Goal: Transaction & Acquisition: Purchase product/service

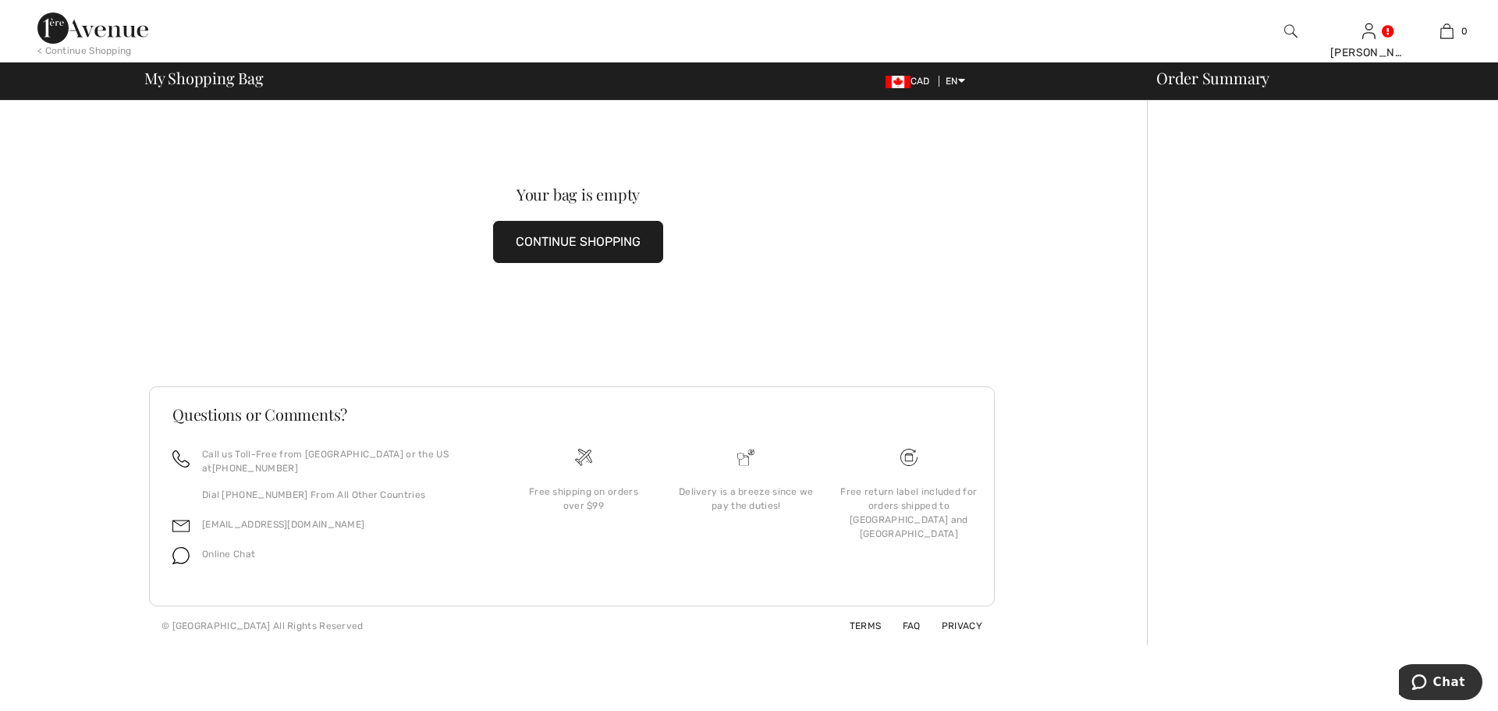
click at [577, 237] on button "CONTINUE SHOPPING" at bounding box center [578, 242] width 170 height 42
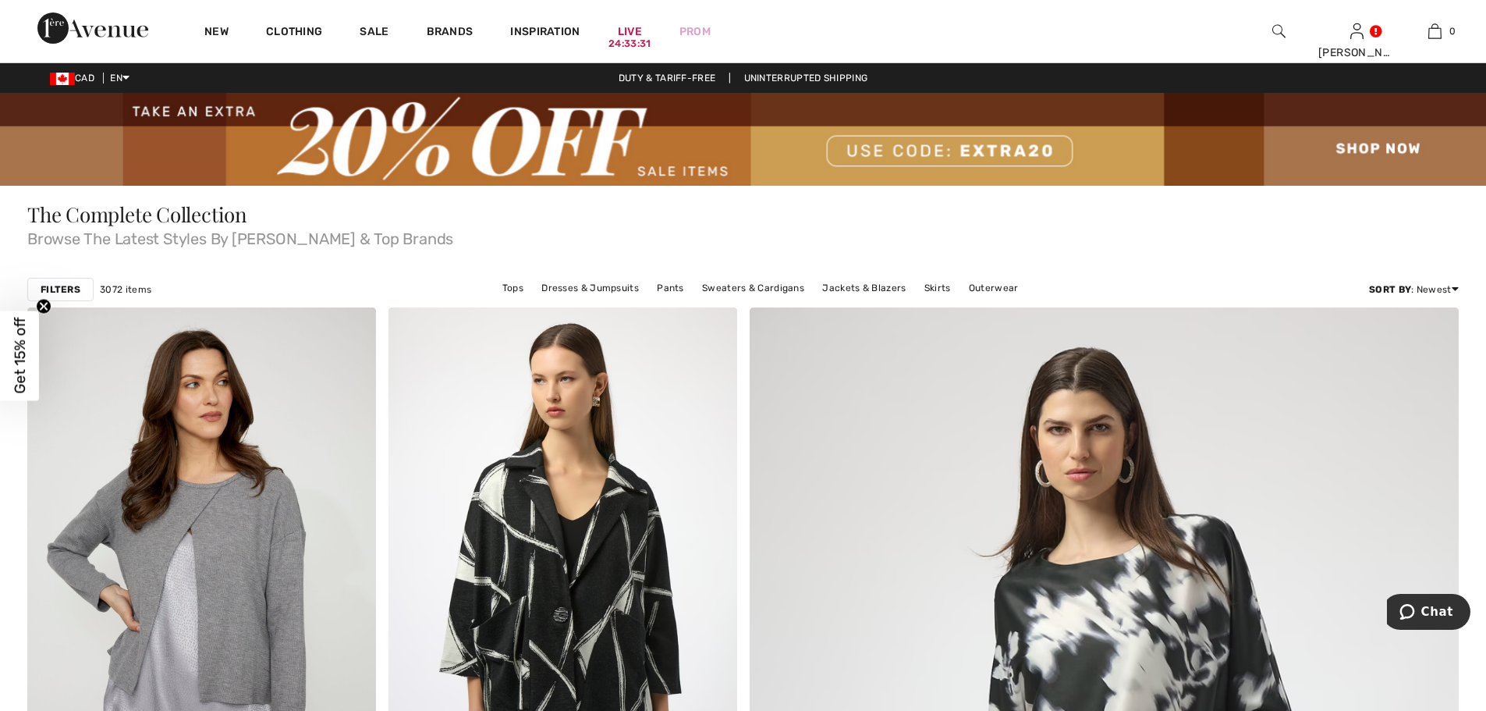
click at [673, 117] on img at bounding box center [743, 139] width 1486 height 93
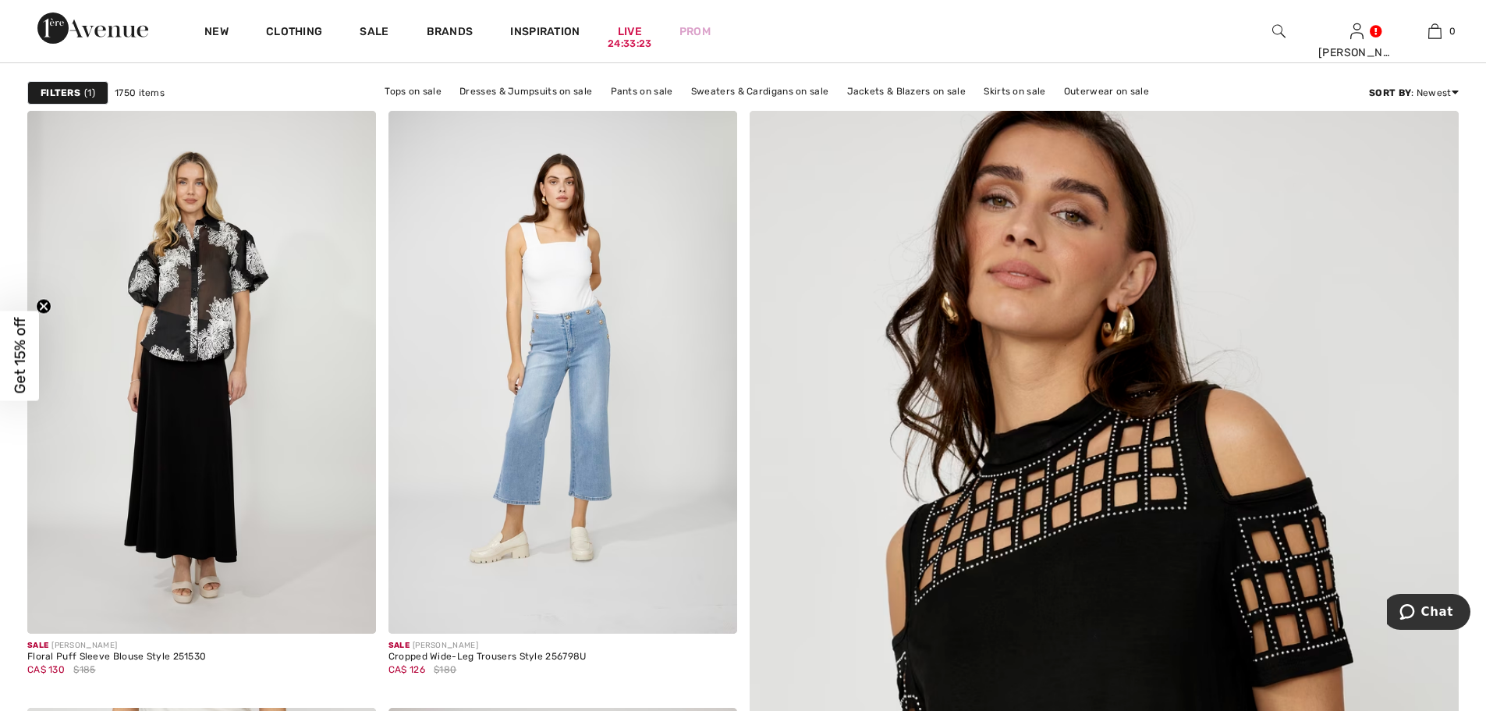
click at [78, 94] on strong "Filters" at bounding box center [61, 93] width 40 height 14
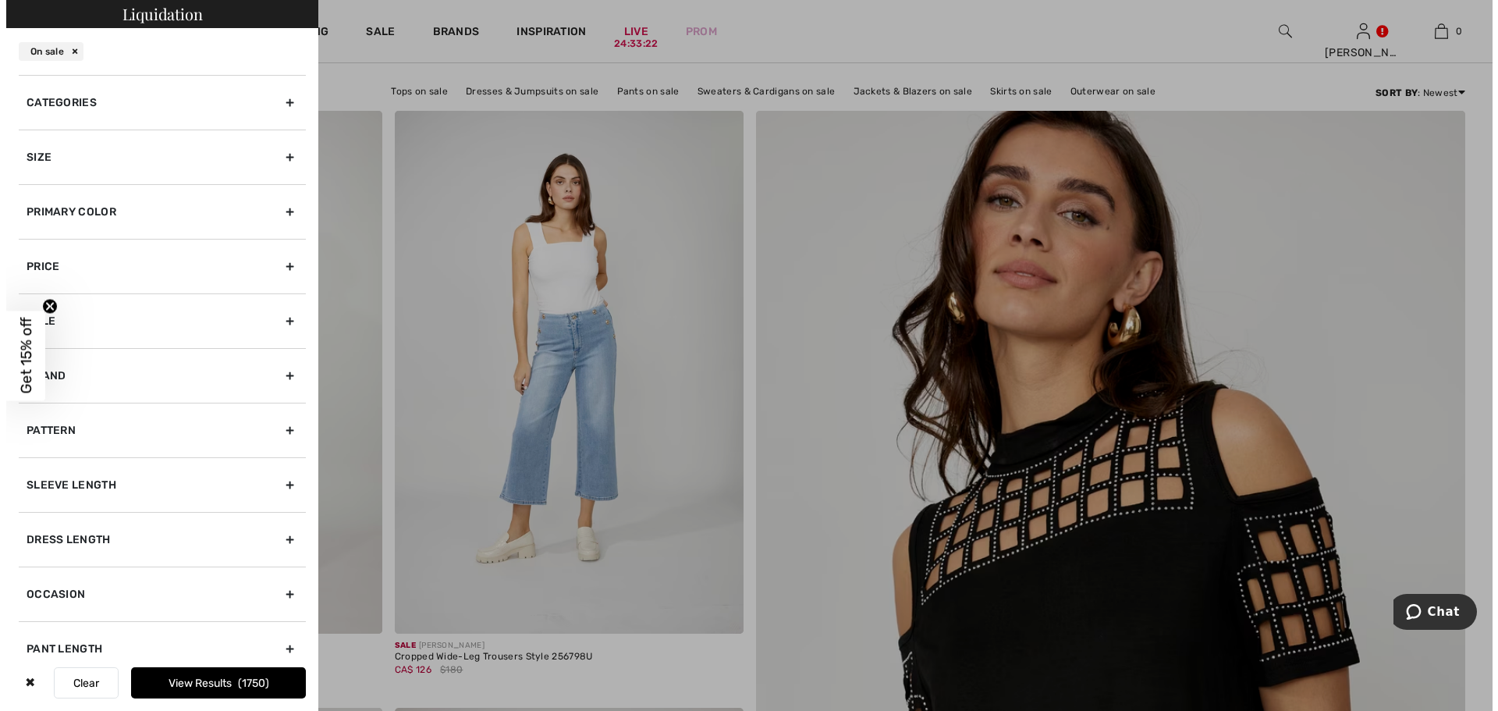
scroll to position [235, 0]
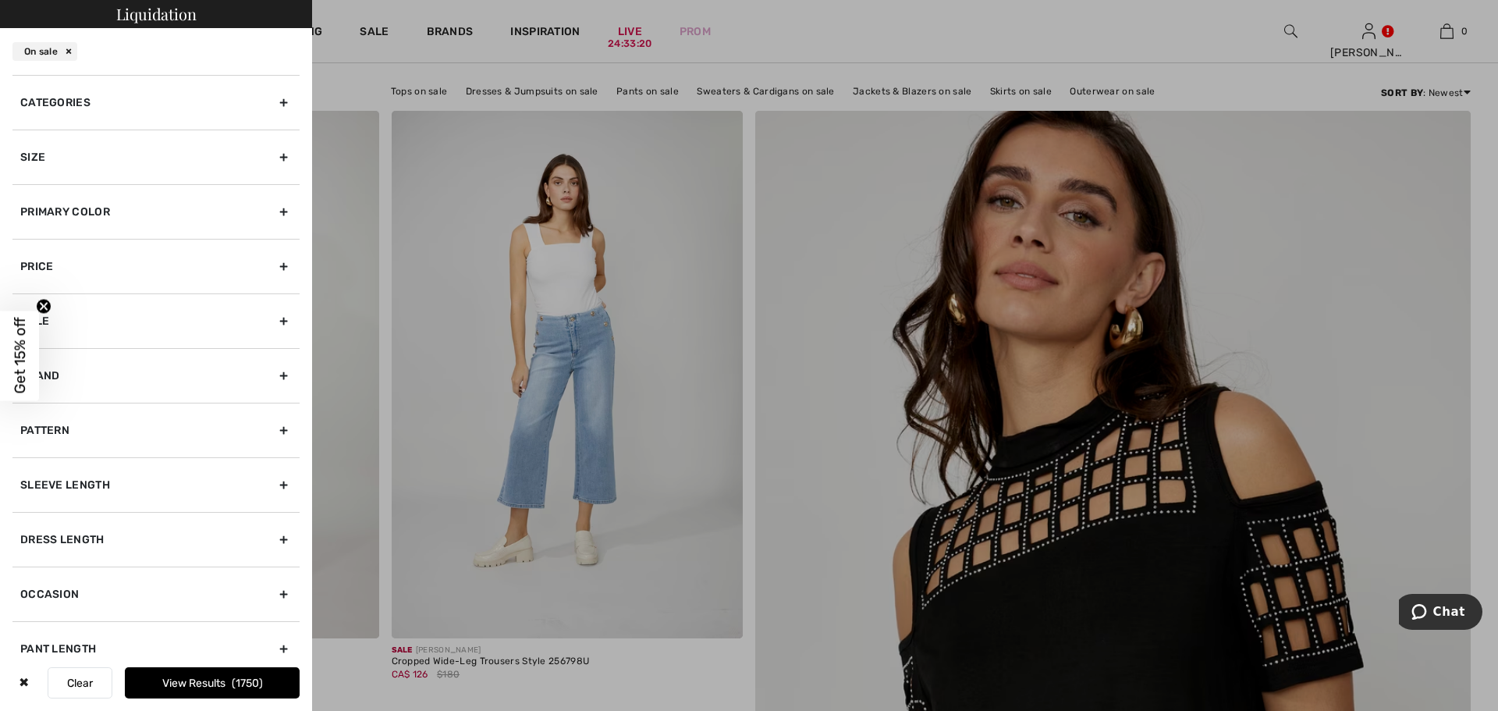
click at [96, 151] on div "Size" at bounding box center [155, 157] width 287 height 55
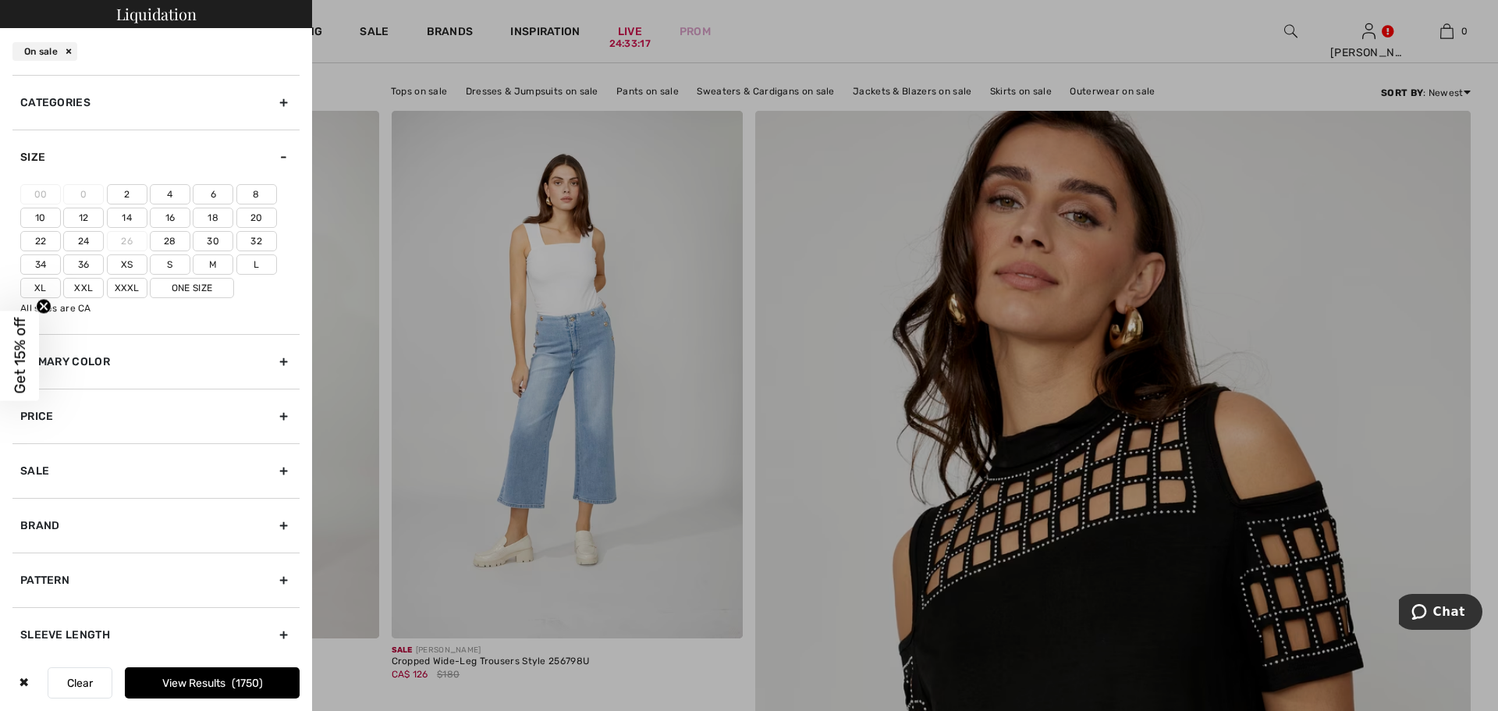
click at [262, 218] on label "20" at bounding box center [256, 218] width 41 height 20
click at [0, 0] on input"] "20" at bounding box center [0, 0] width 0 height 0
click at [201, 683] on button "View Results 355" at bounding box center [212, 682] width 175 height 31
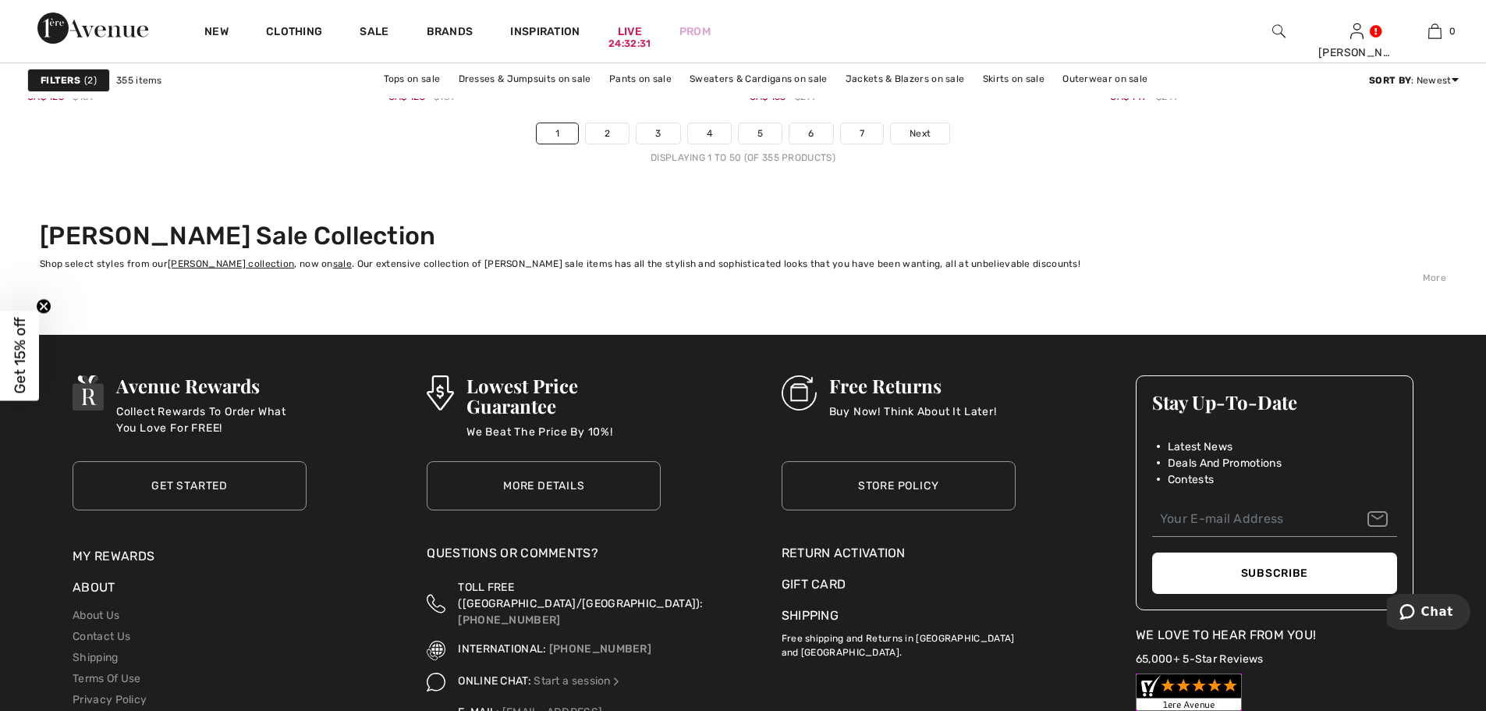
scroll to position [9195, 0]
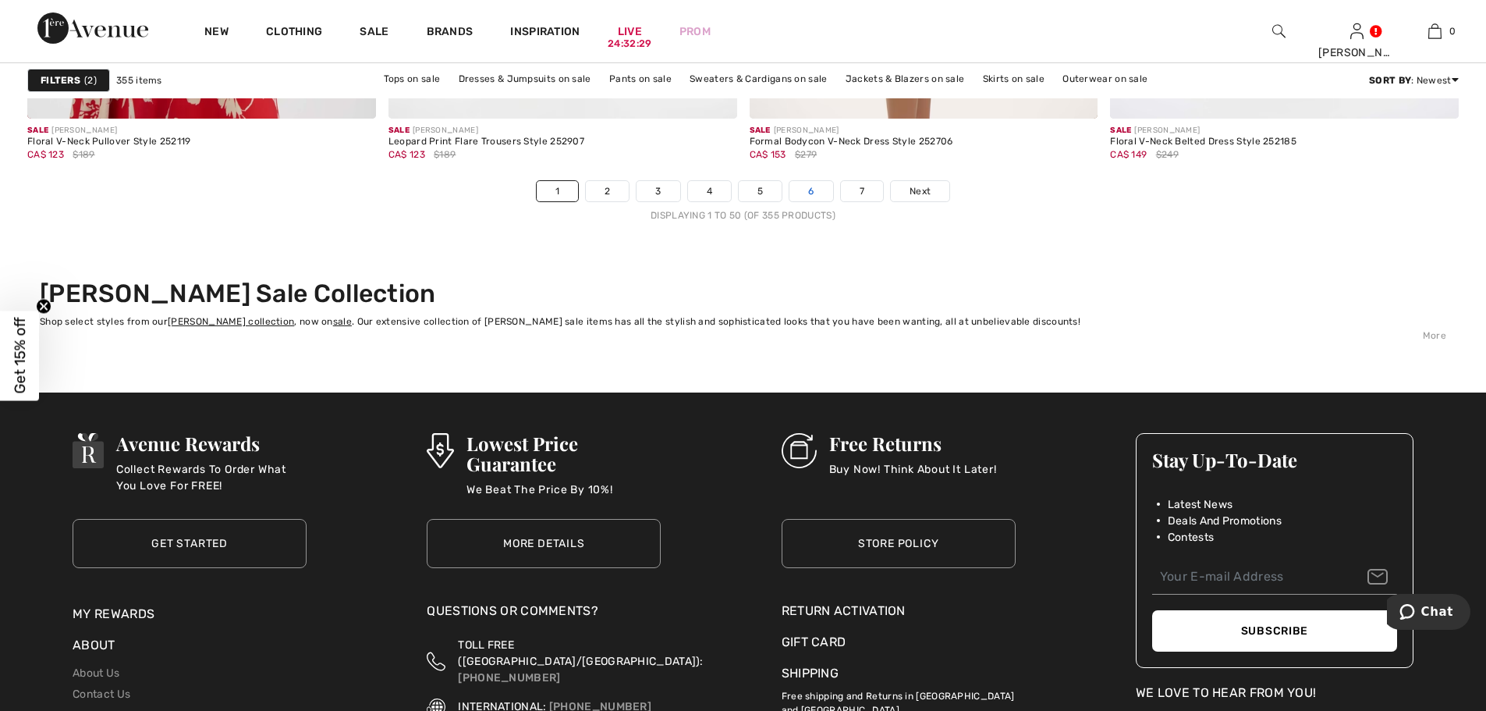
click at [811, 196] on link "6" at bounding box center [811, 191] width 43 height 20
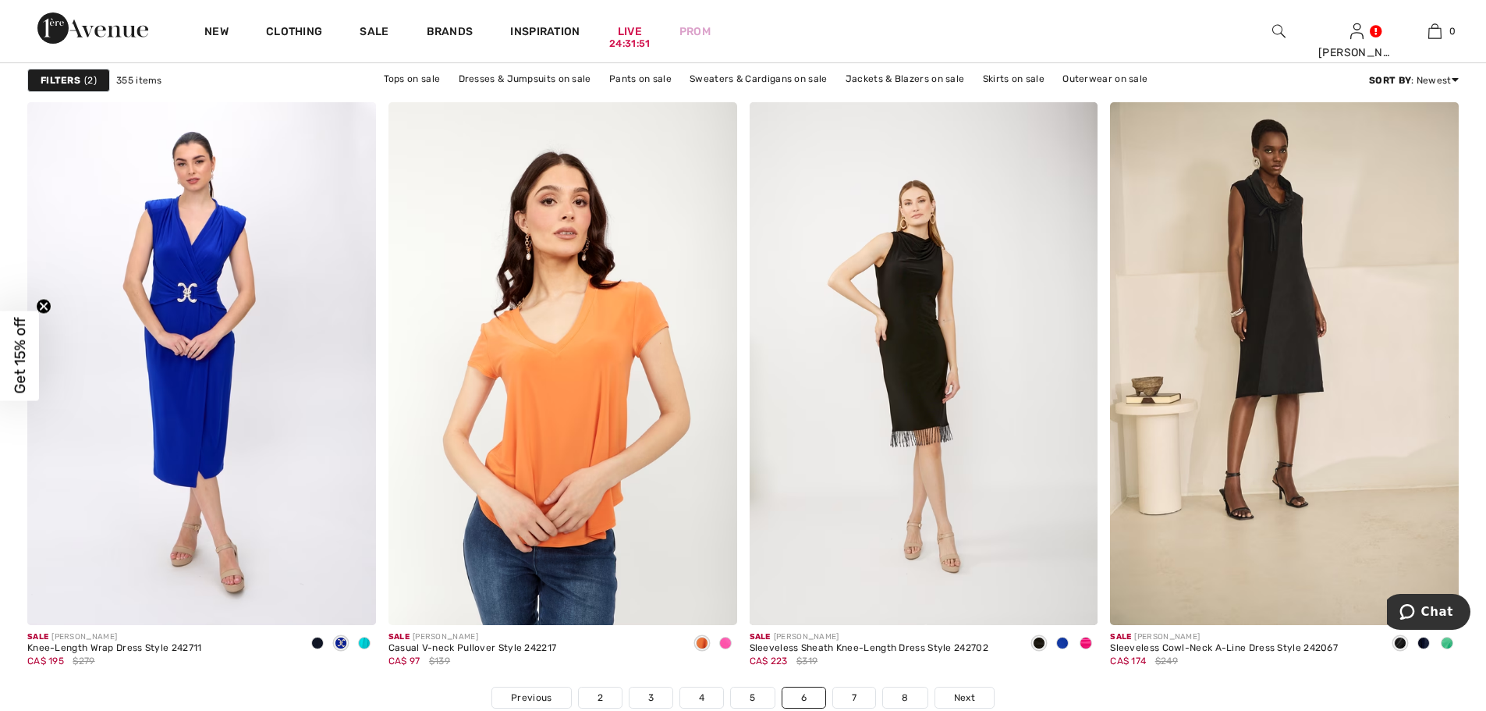
scroll to position [8816, 0]
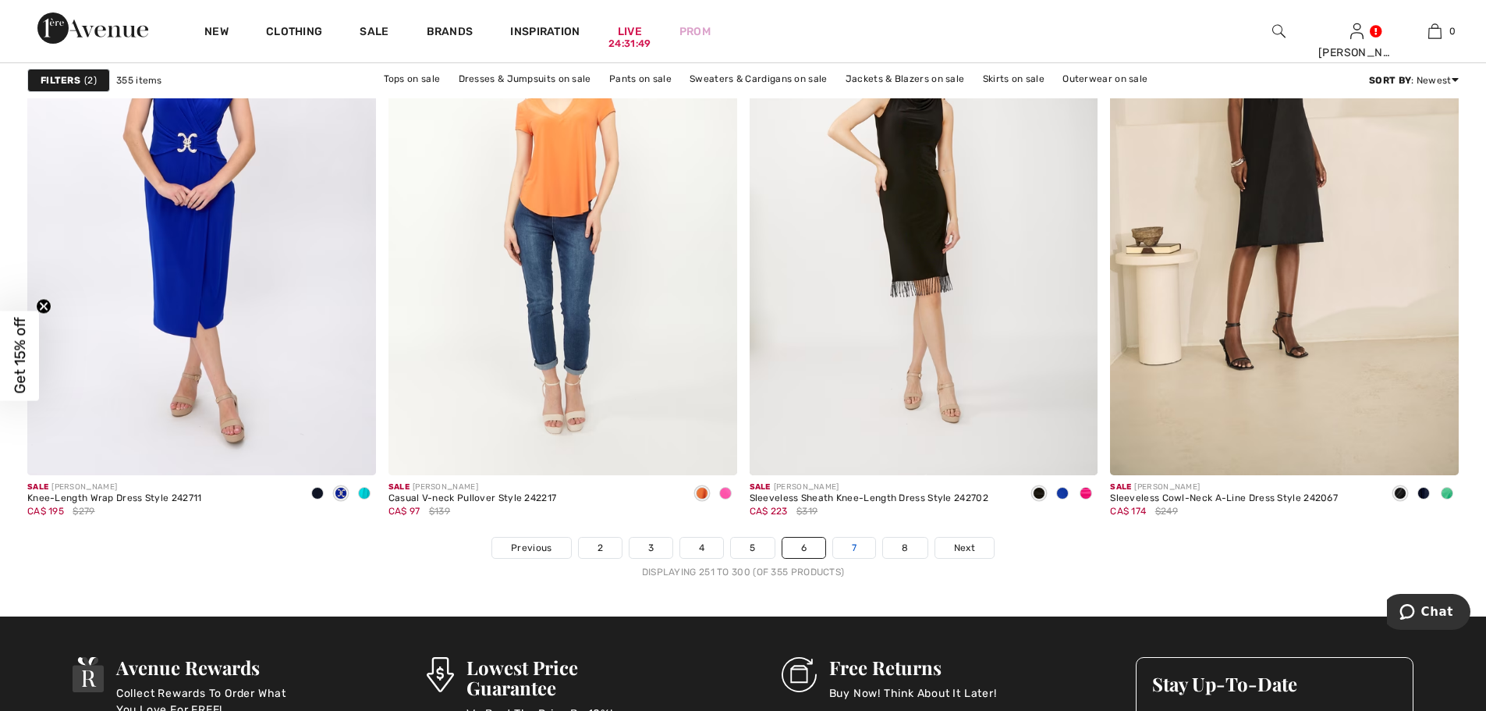
click at [849, 548] on link "7" at bounding box center [854, 548] width 42 height 20
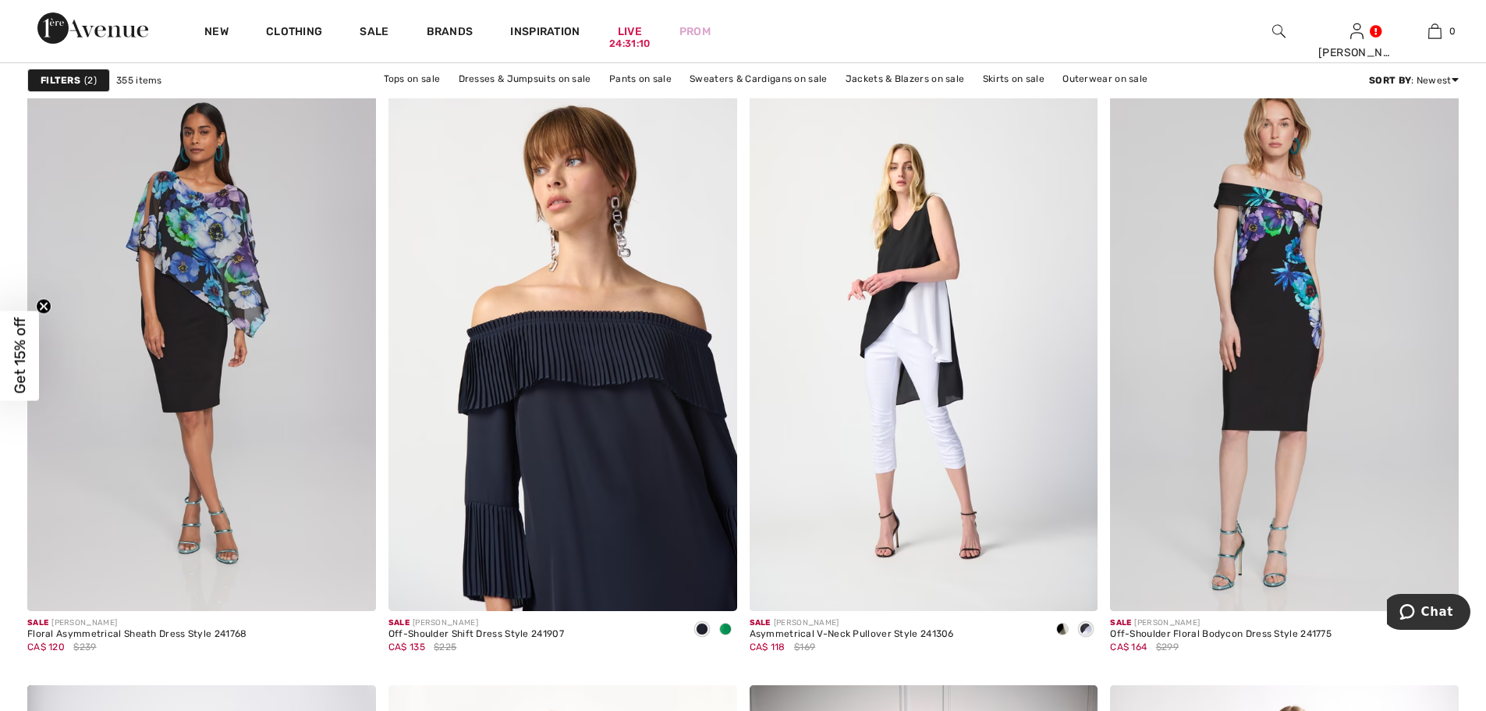
scroll to position [7490, 0]
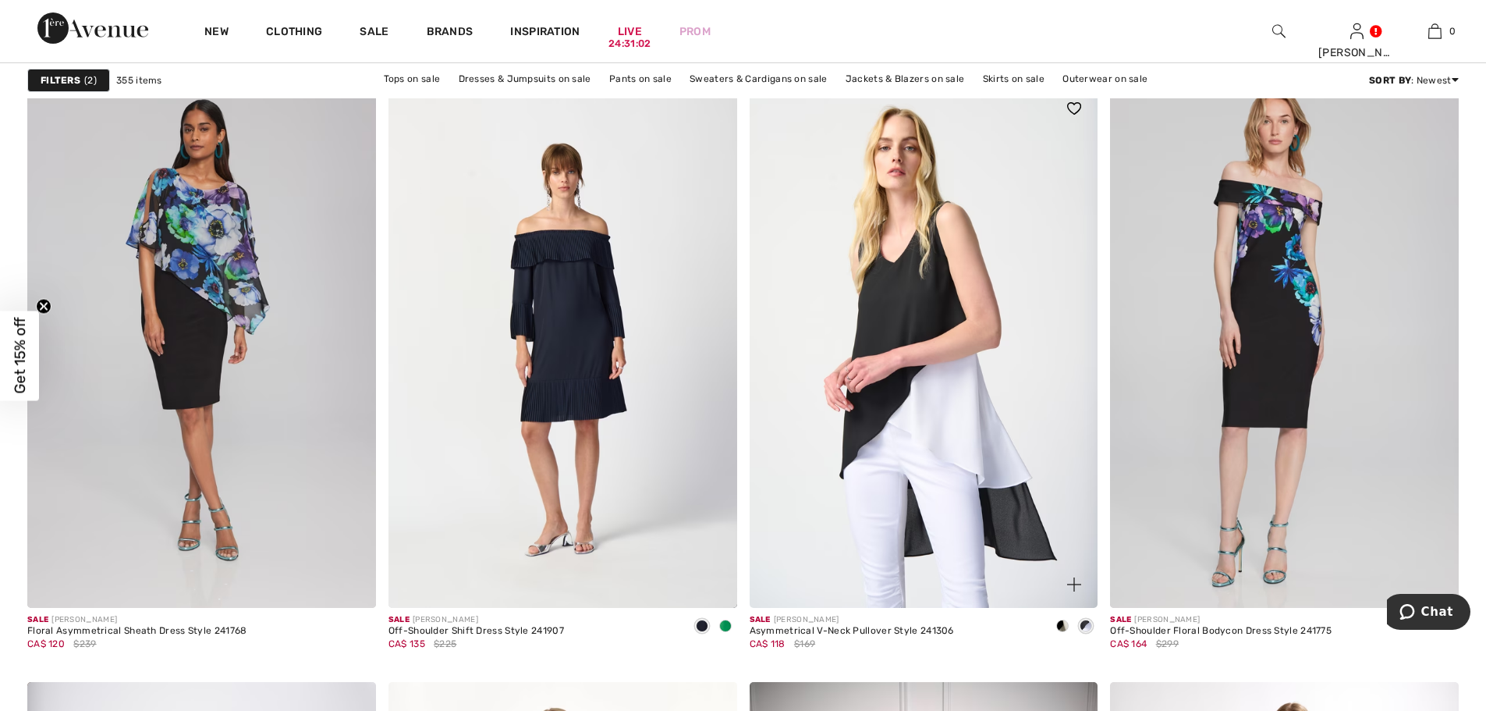
click at [969, 472] on img at bounding box center [924, 346] width 349 height 523
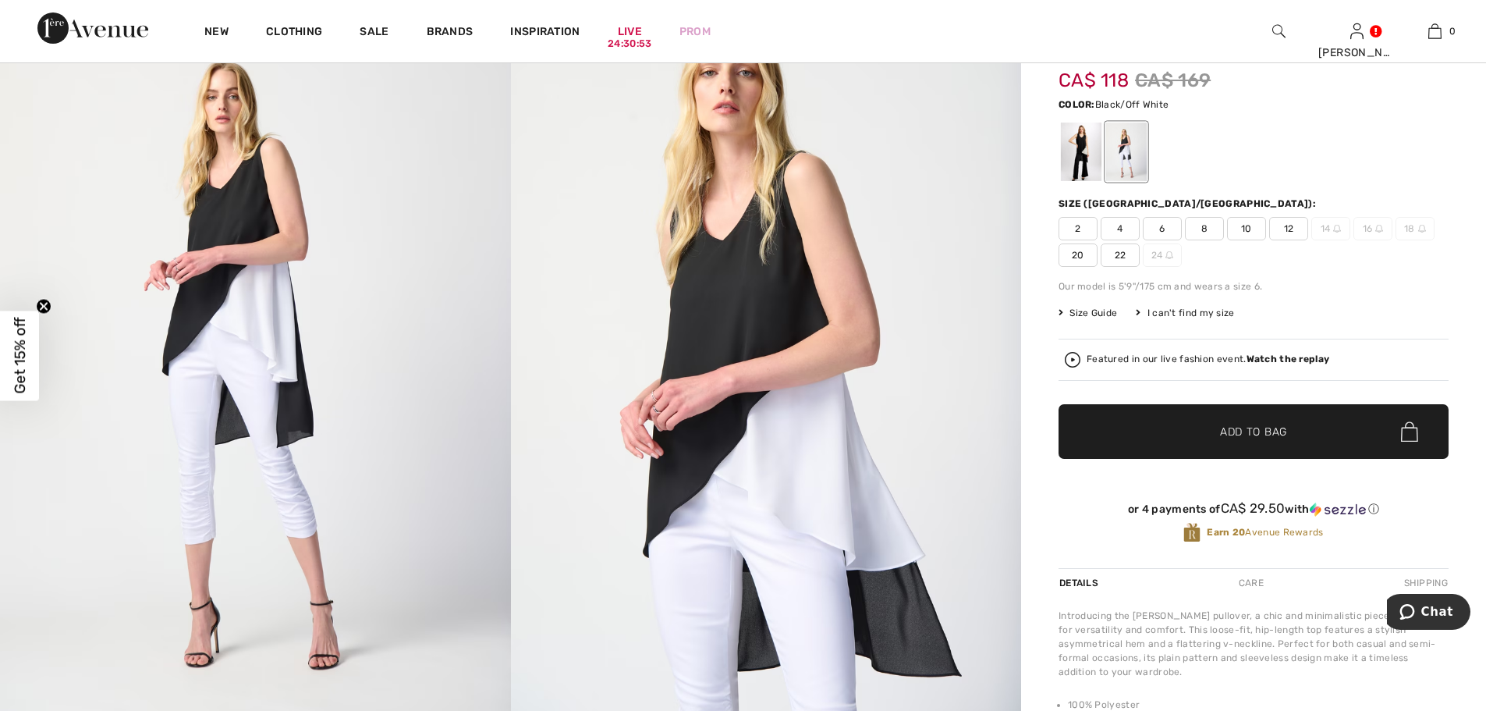
scroll to position [156, 0]
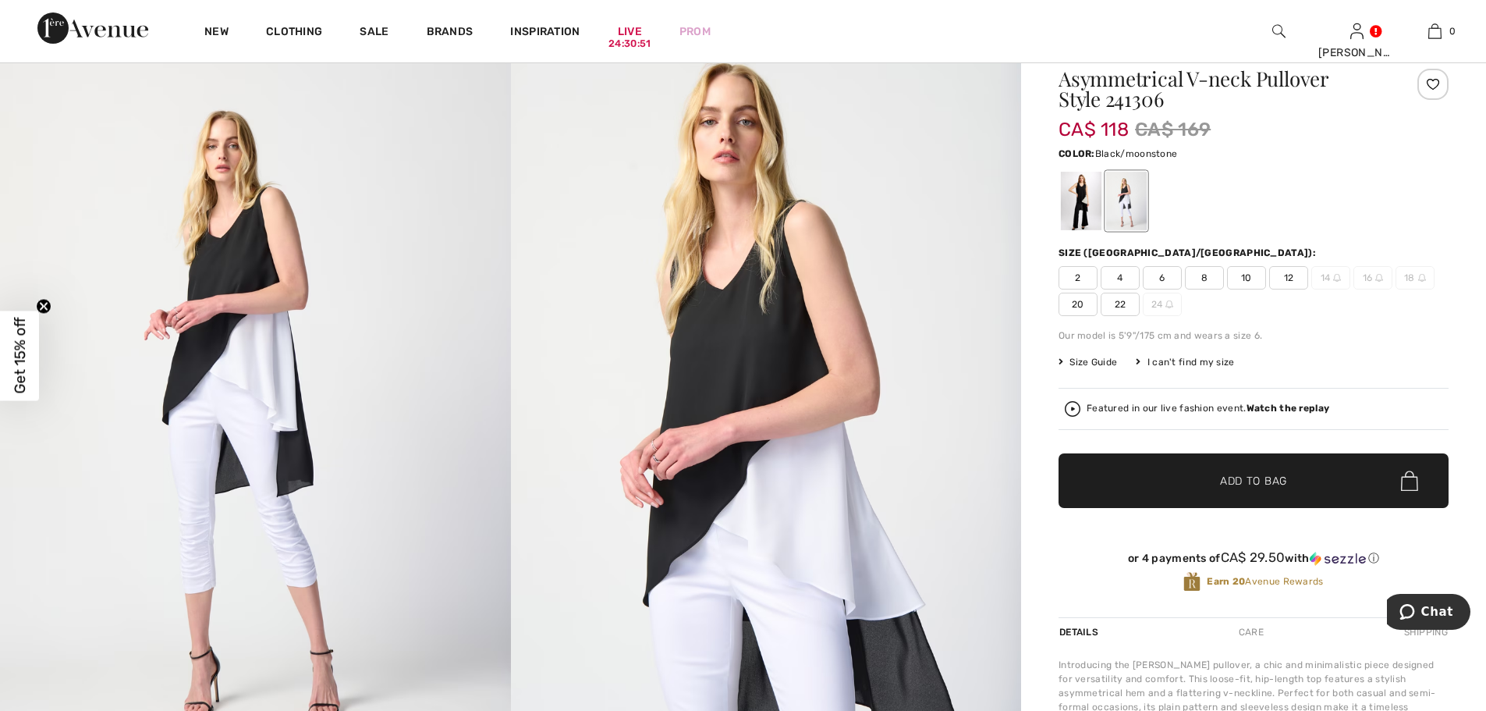
click at [1083, 208] on div at bounding box center [1081, 201] width 41 height 59
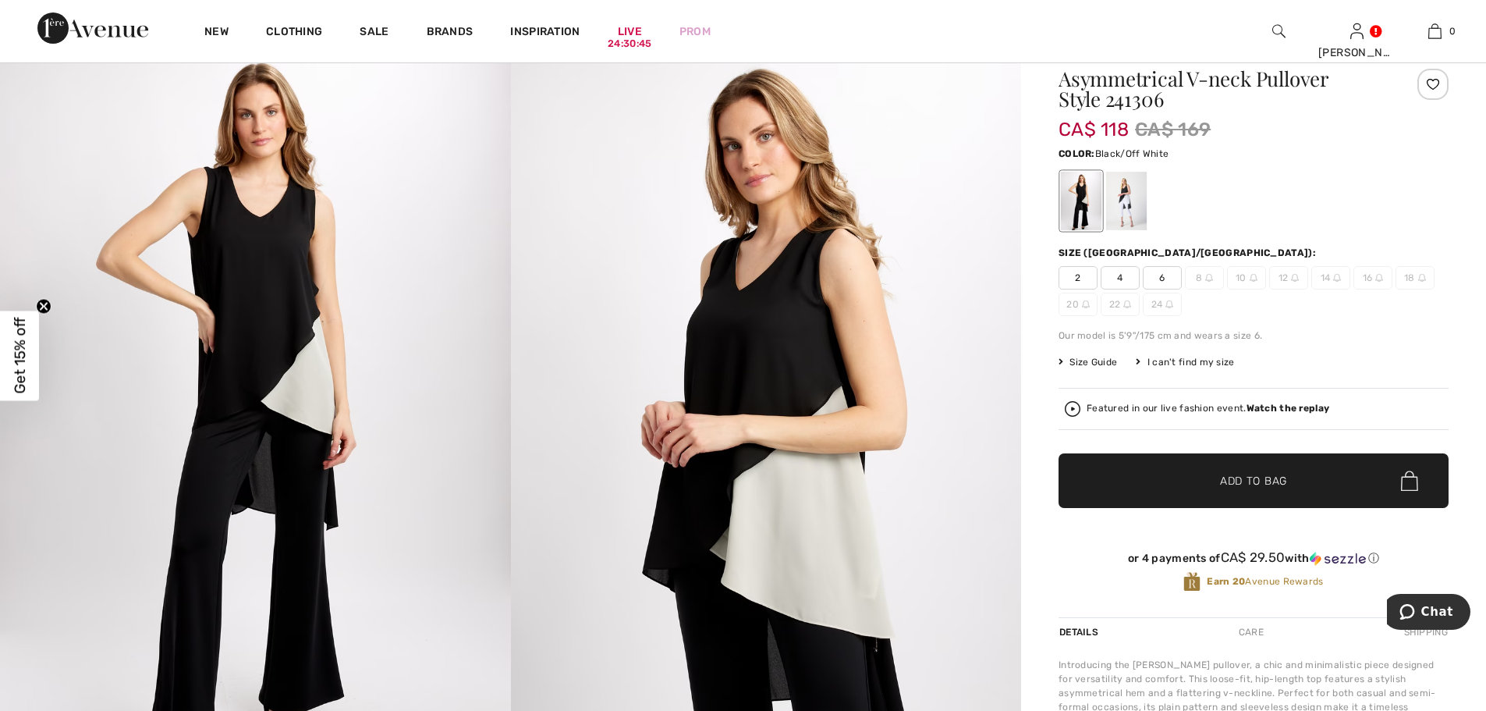
click at [1131, 200] on div at bounding box center [1126, 201] width 41 height 59
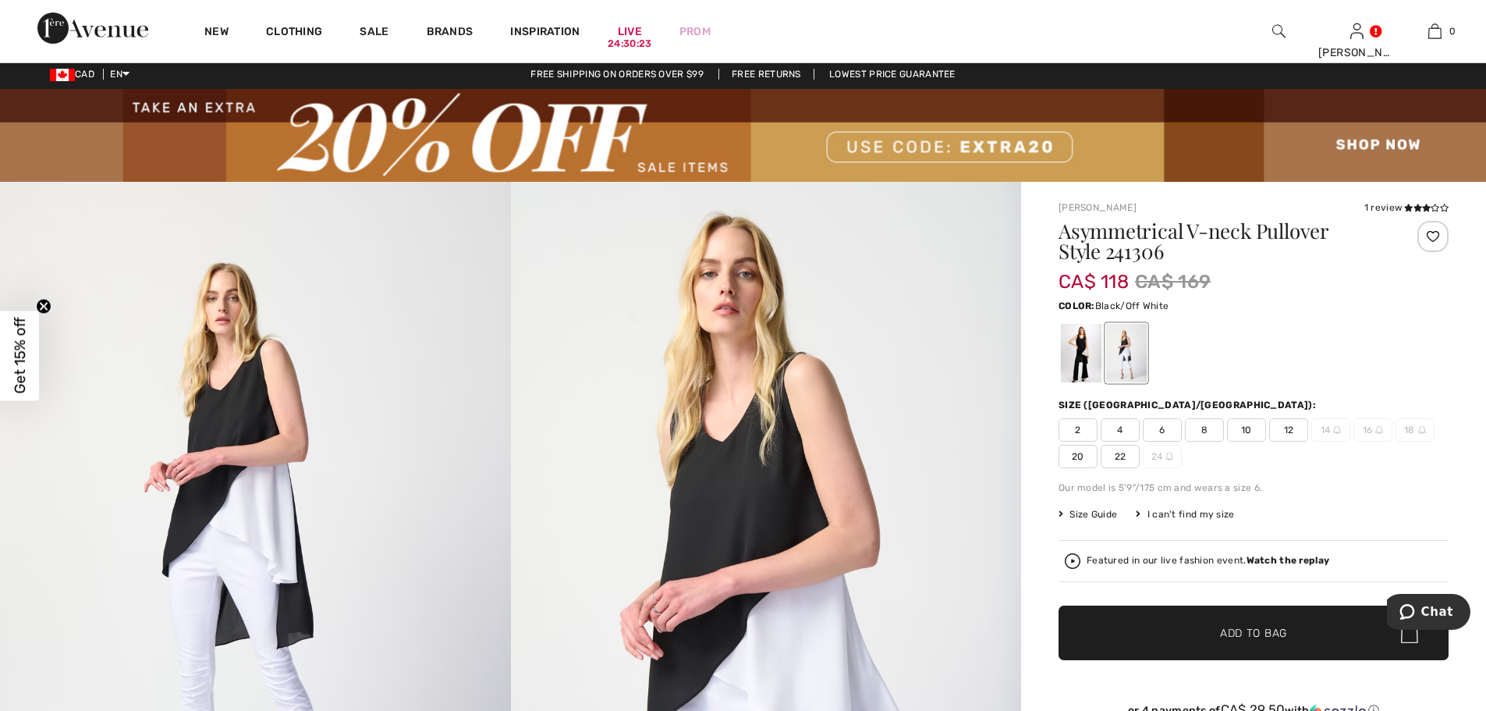
scroll to position [0, 0]
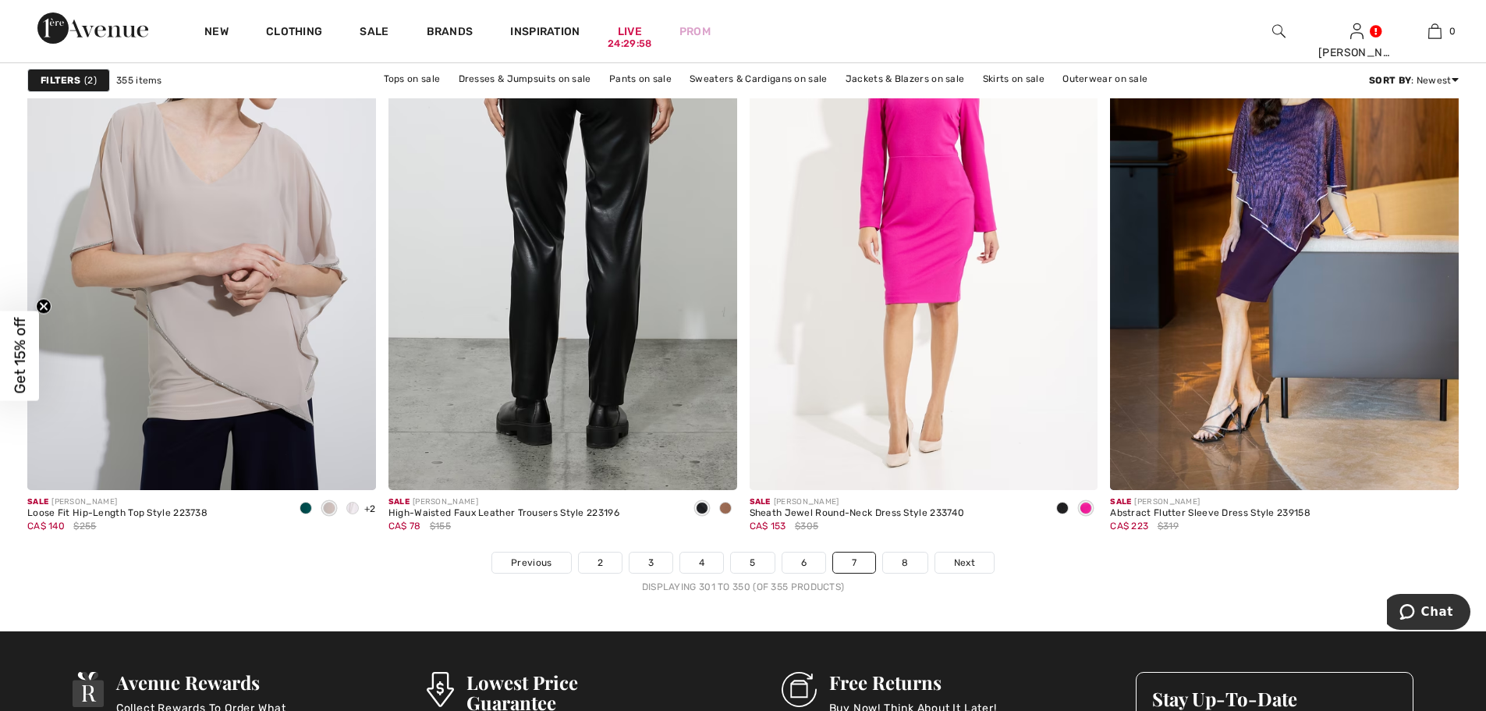
scroll to position [8816, 0]
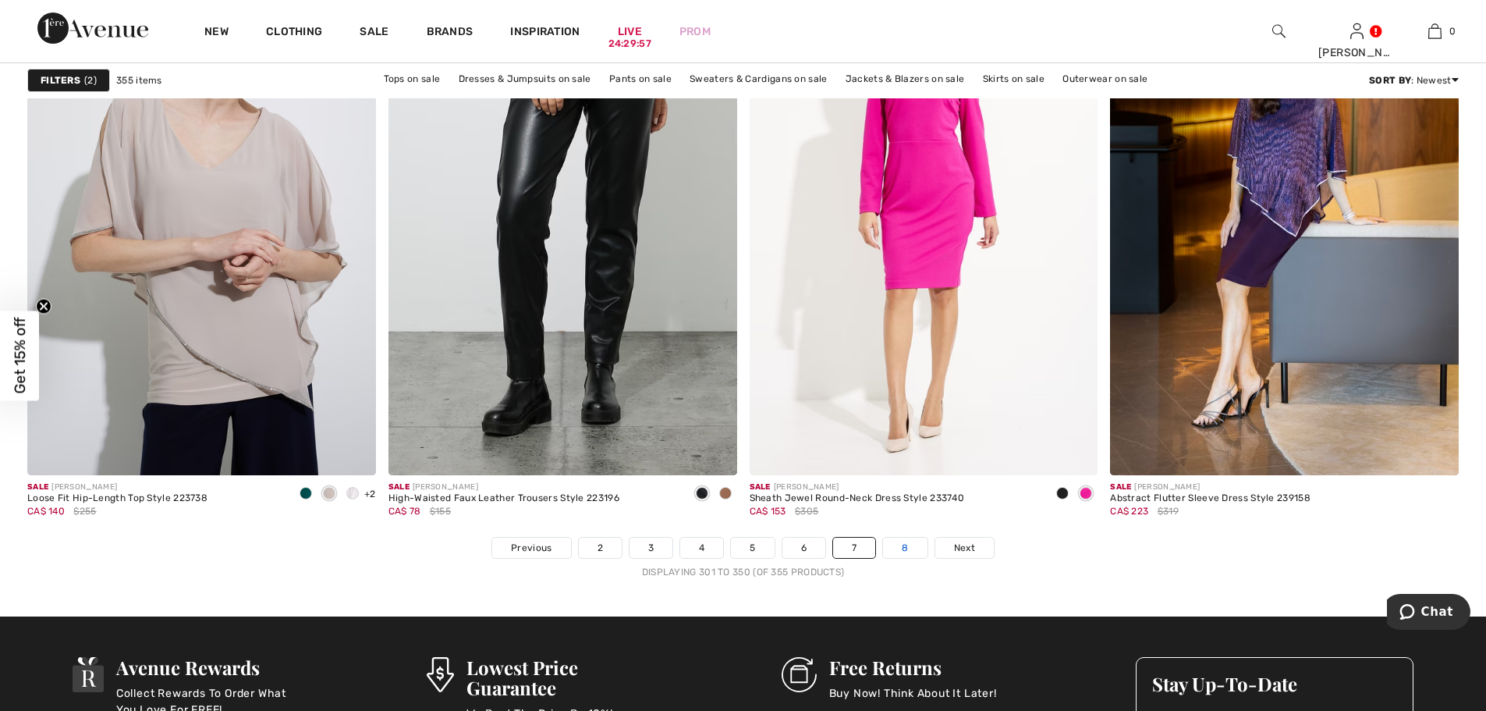
click at [905, 542] on link "8" at bounding box center [905, 548] width 44 height 20
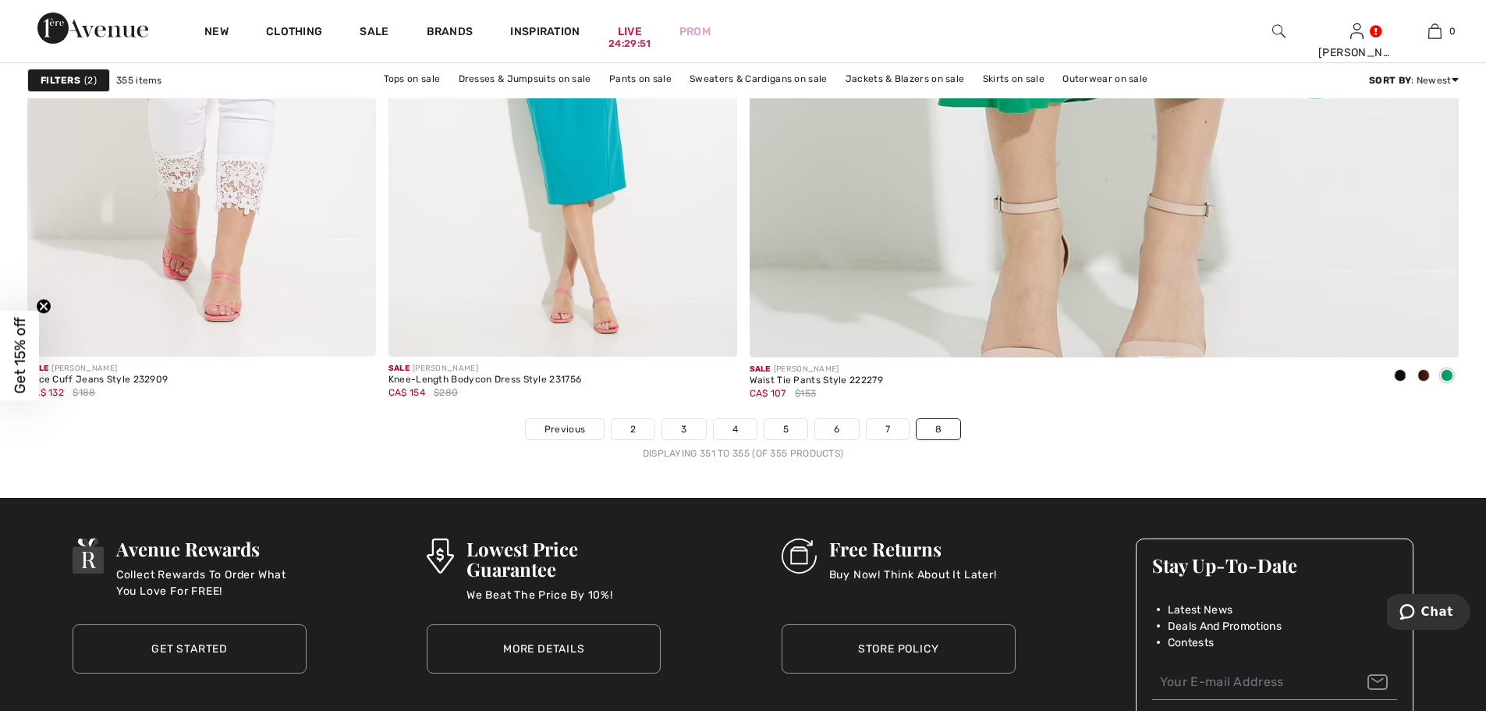
scroll to position [1092, 0]
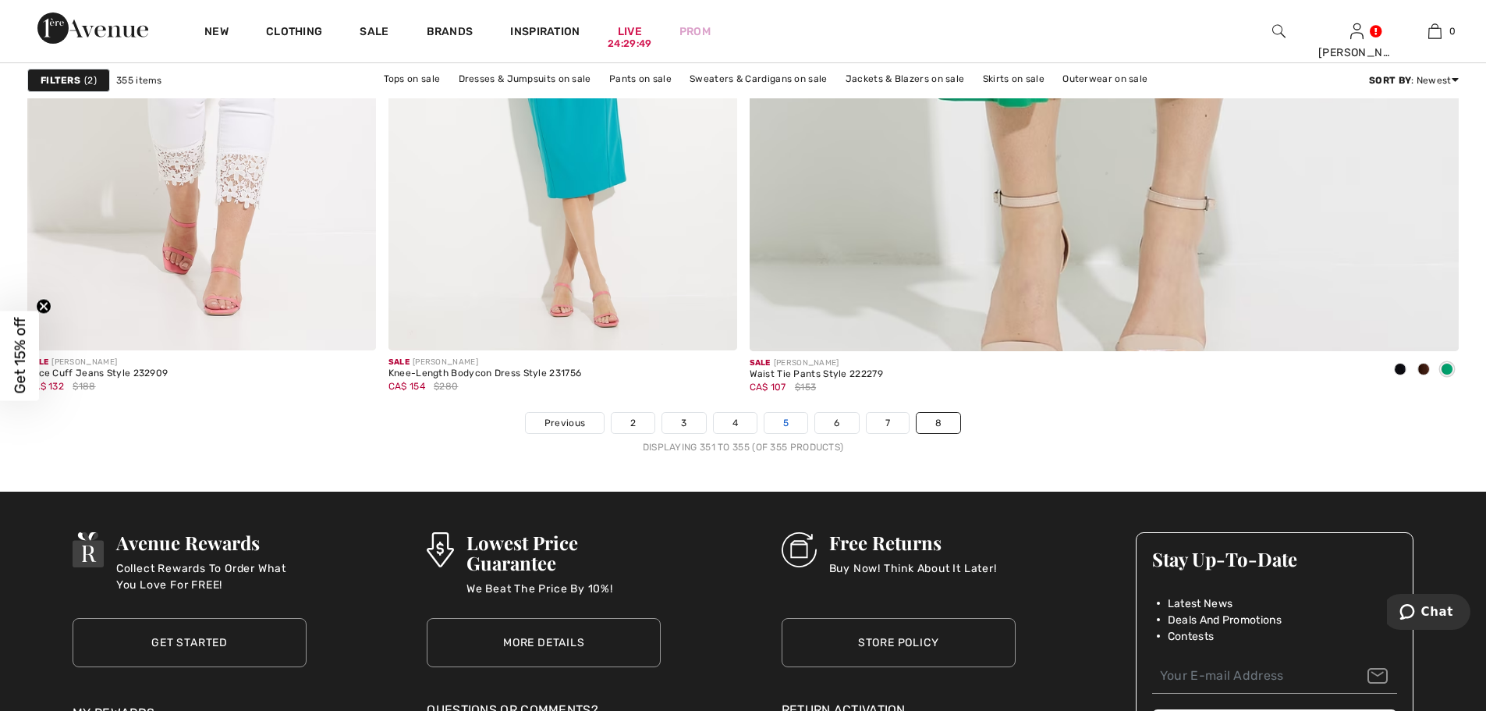
click at [787, 429] on link "5" at bounding box center [786, 423] width 43 height 20
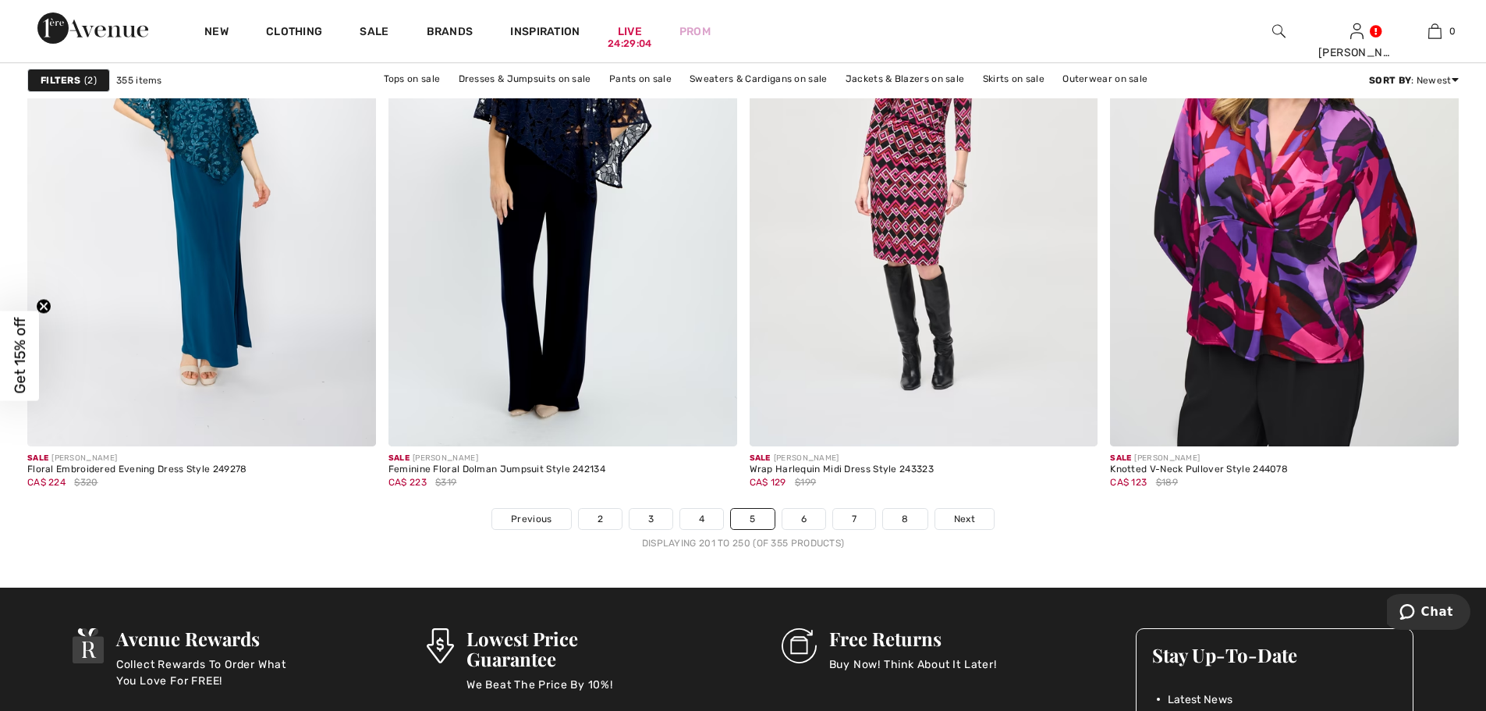
scroll to position [8894, 0]
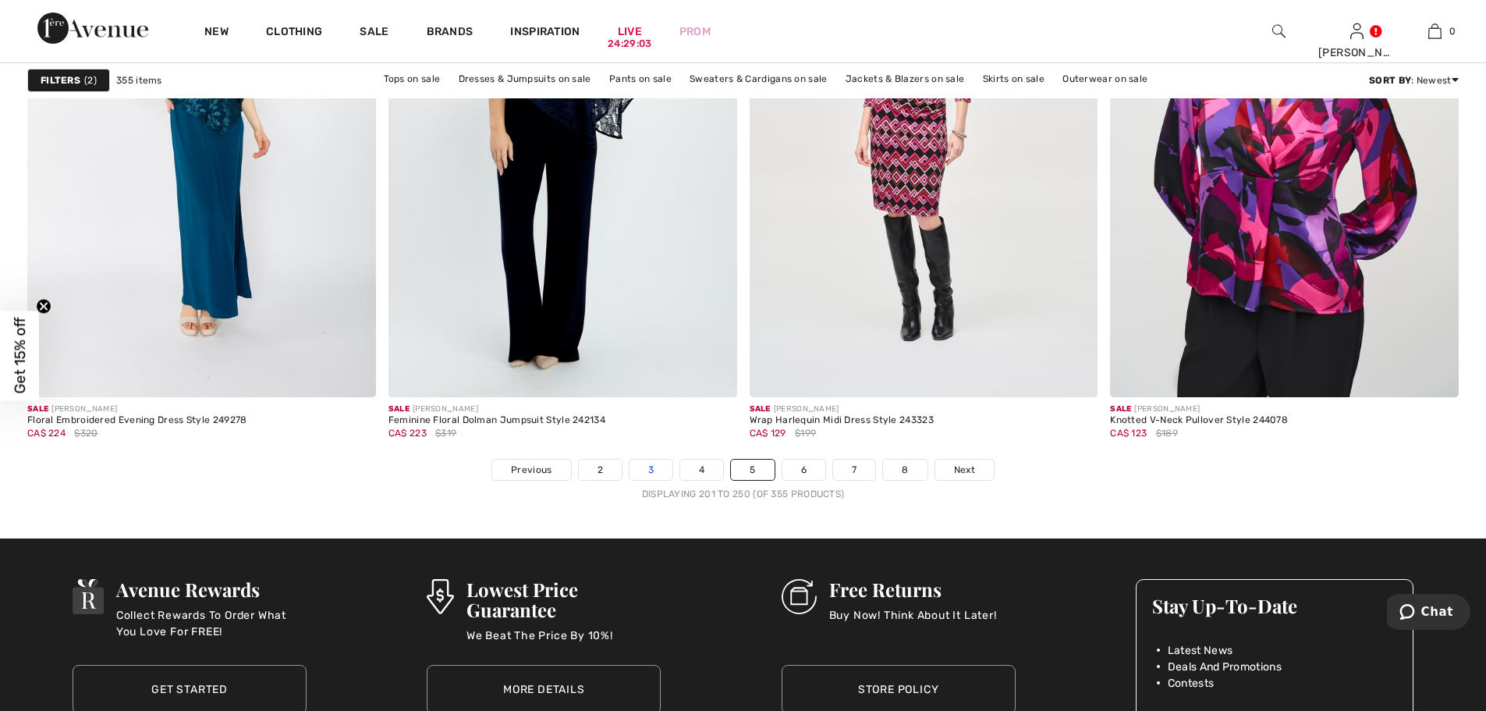
click at [665, 469] on link "3" at bounding box center [651, 470] width 43 height 20
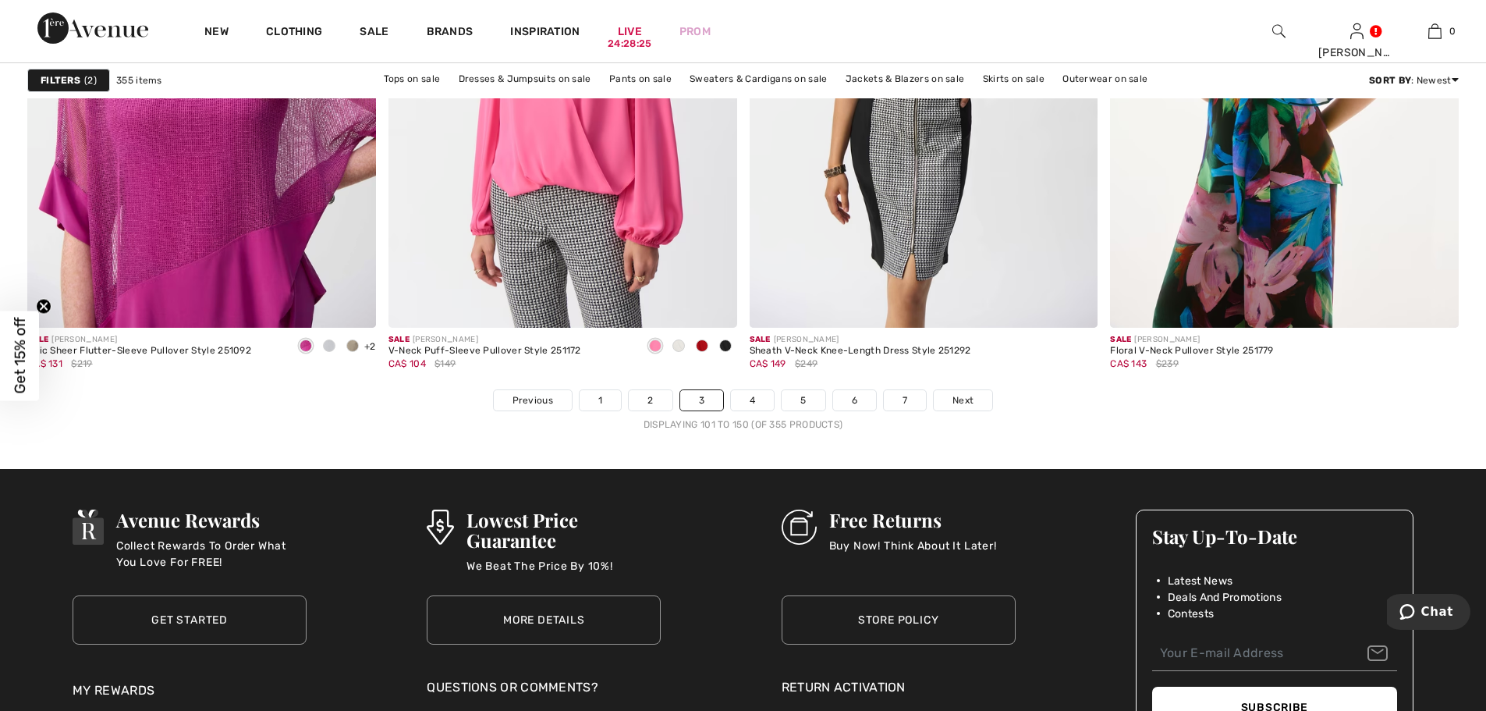
scroll to position [8972, 0]
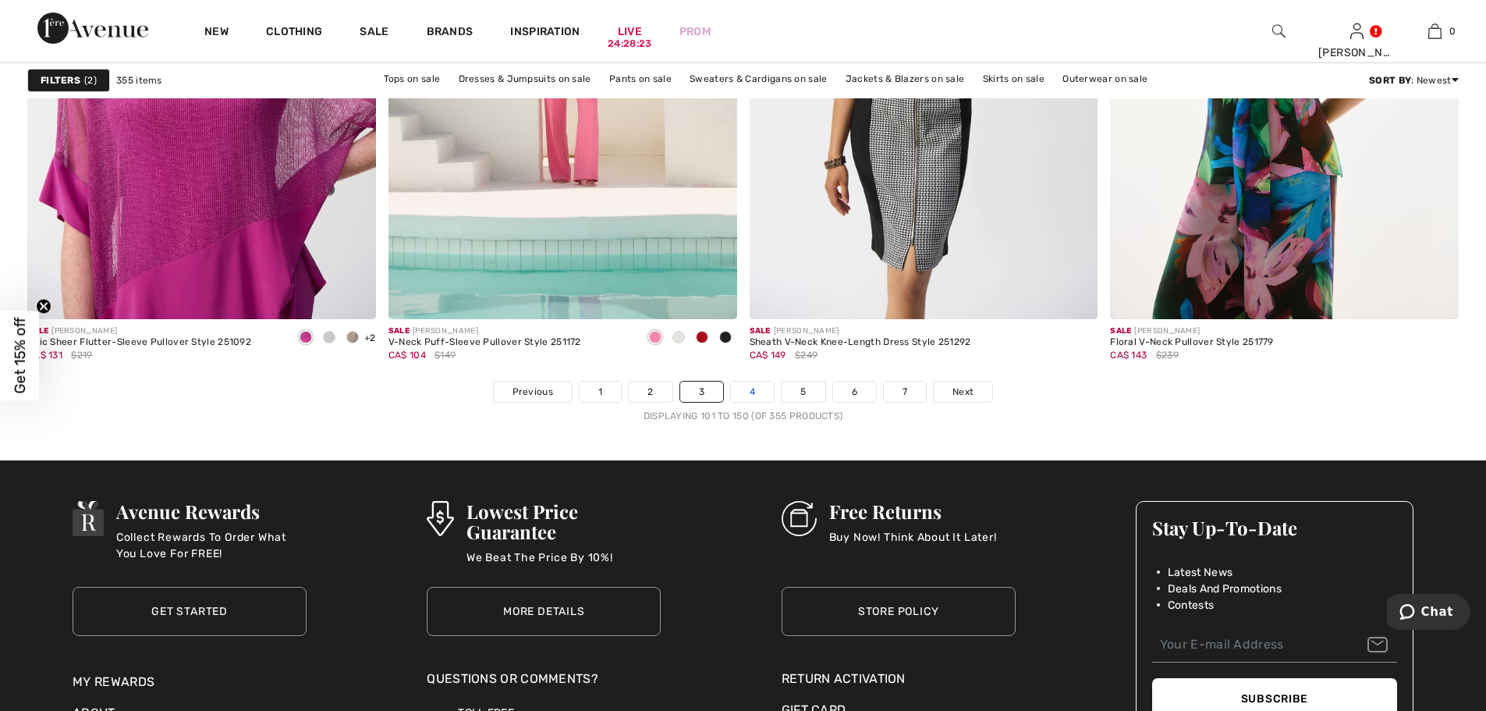
click at [741, 393] on link "4" at bounding box center [752, 392] width 43 height 20
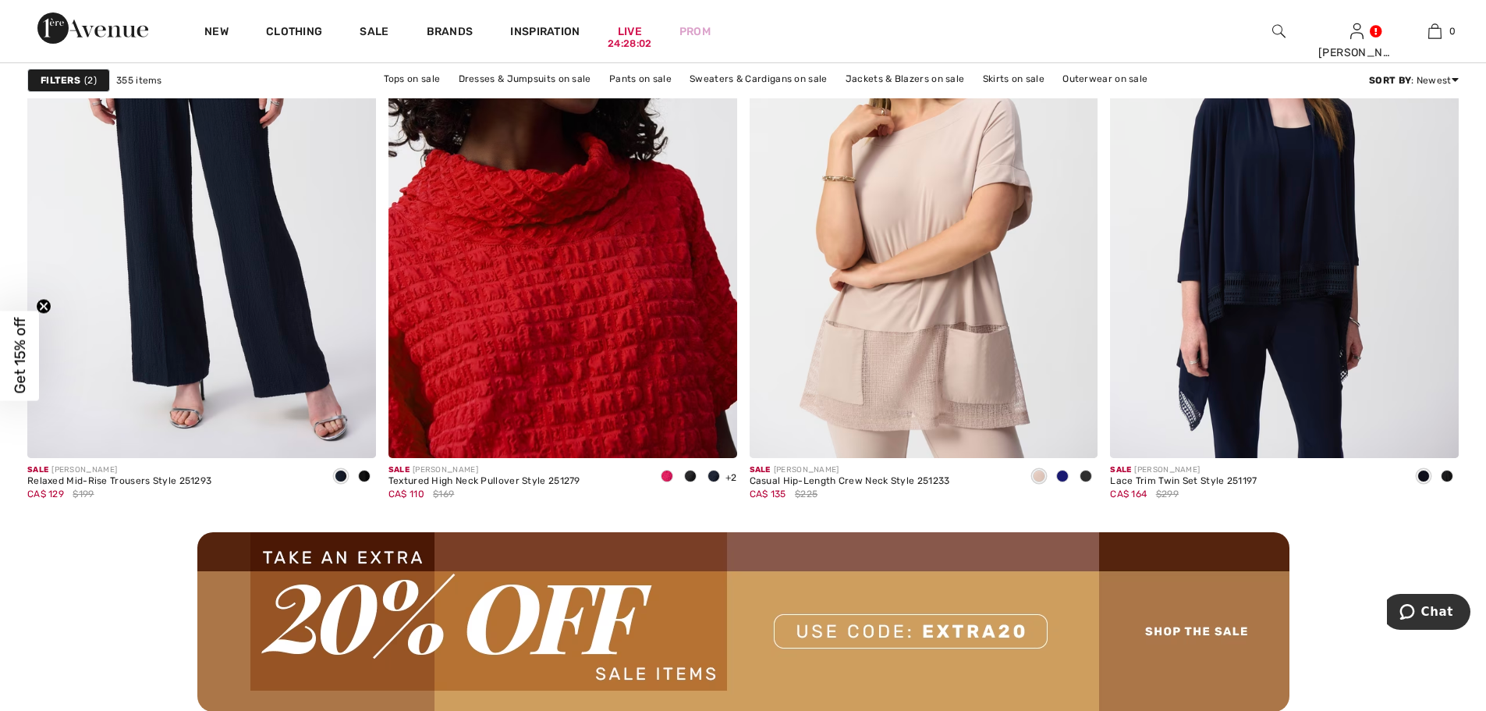
scroll to position [4213, 0]
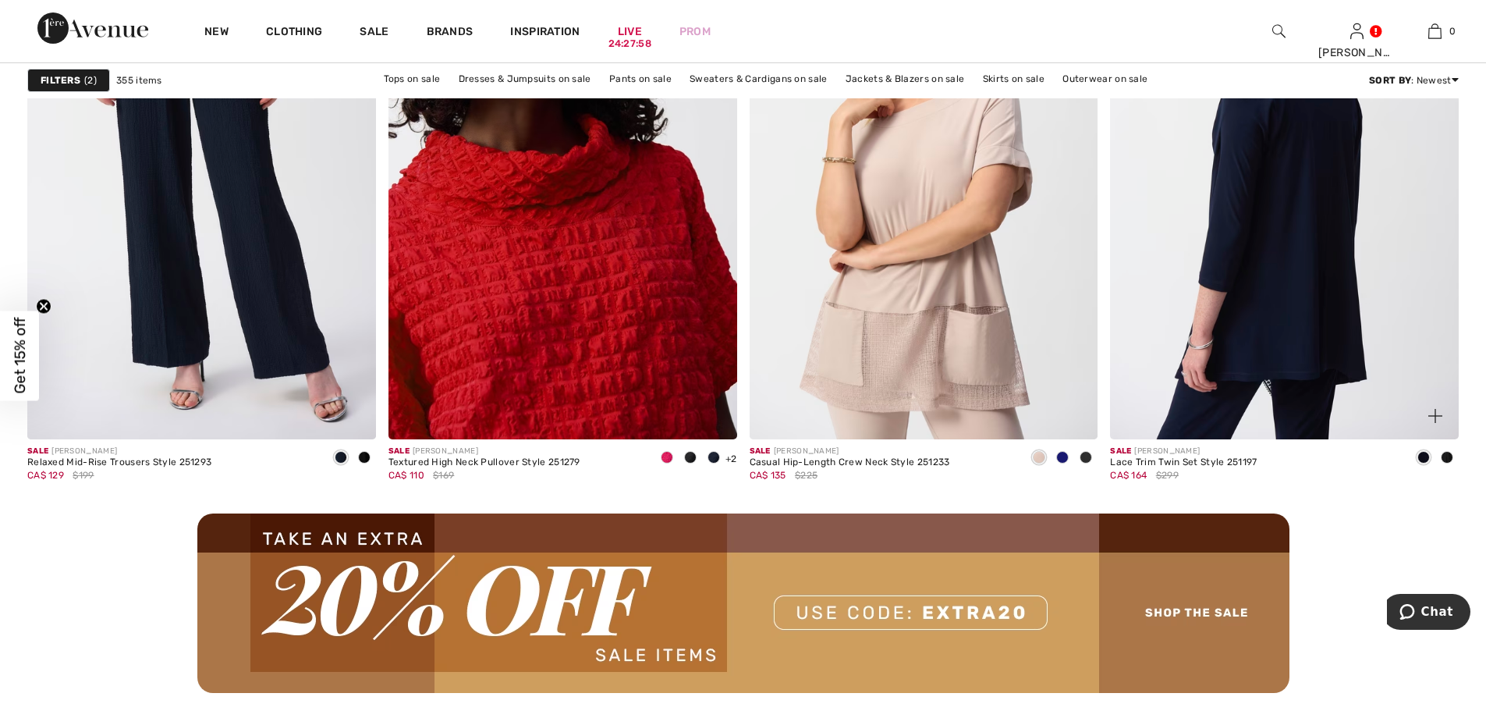
click at [1270, 301] on img at bounding box center [1284, 178] width 349 height 523
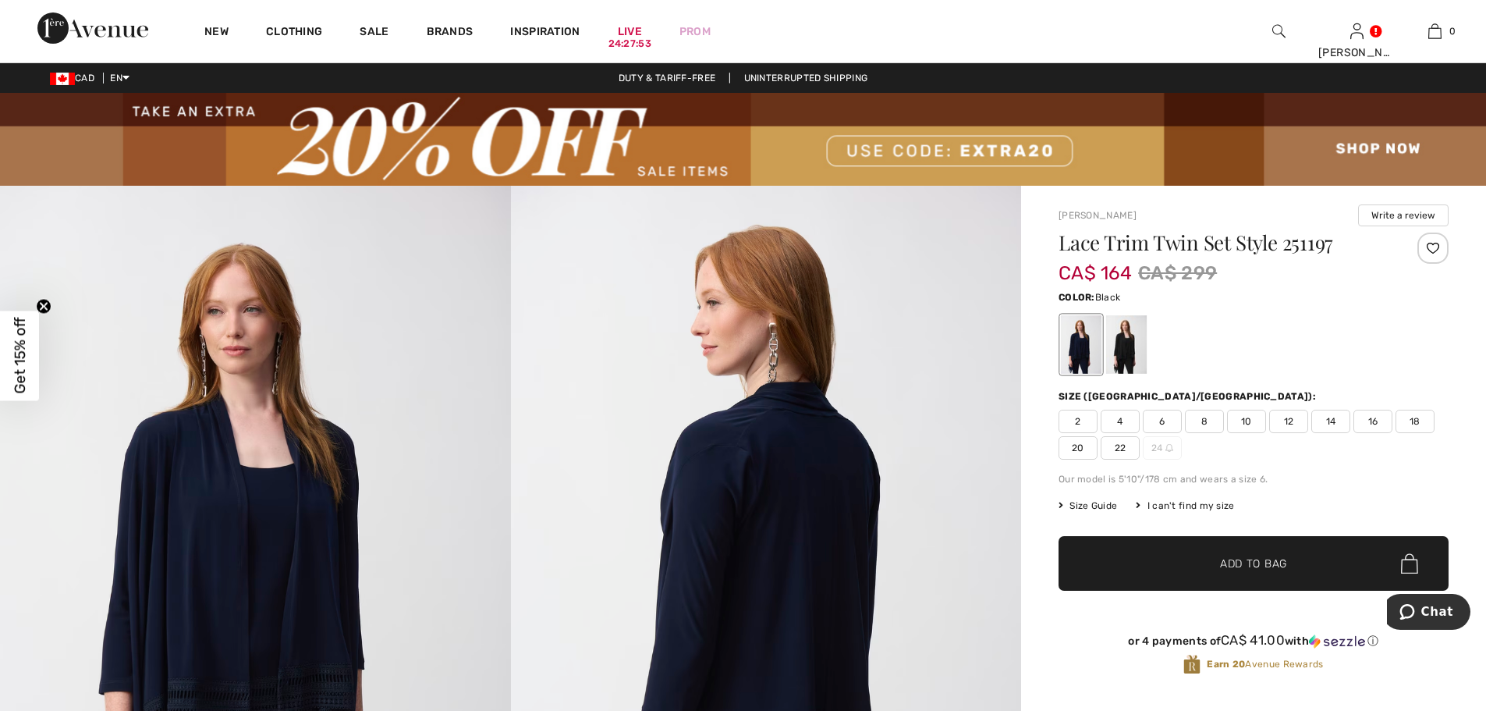
click at [1133, 343] on div at bounding box center [1126, 344] width 41 height 59
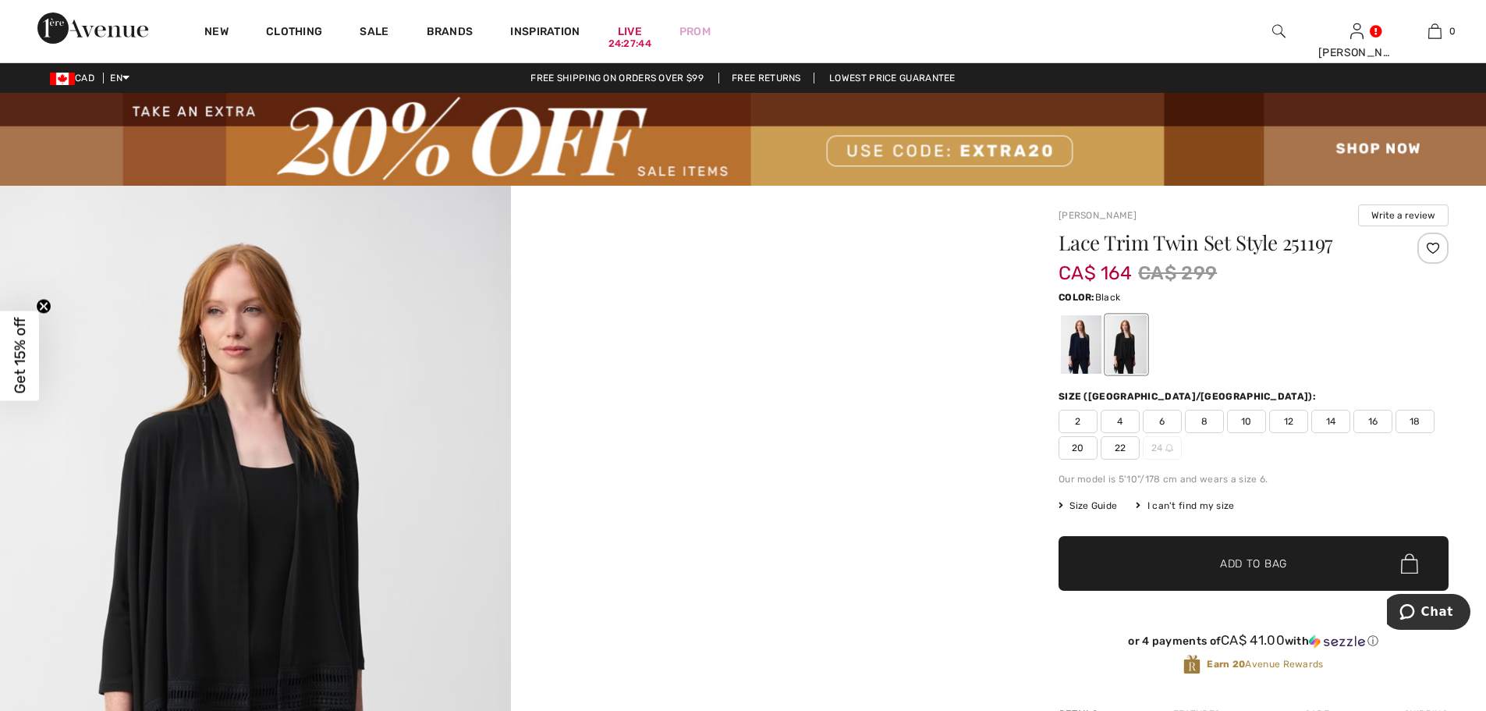
click at [1133, 344] on div at bounding box center [1126, 344] width 41 height 59
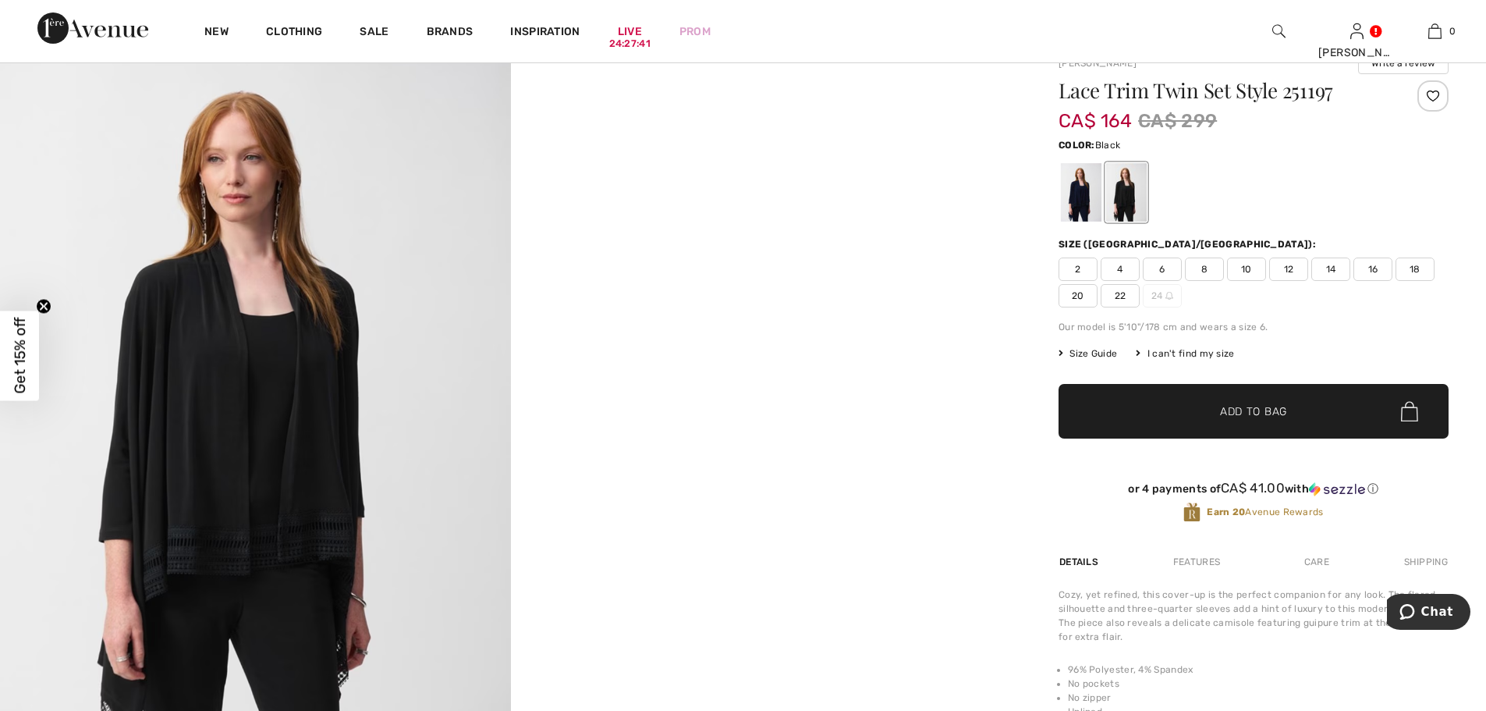
scroll to position [156, 0]
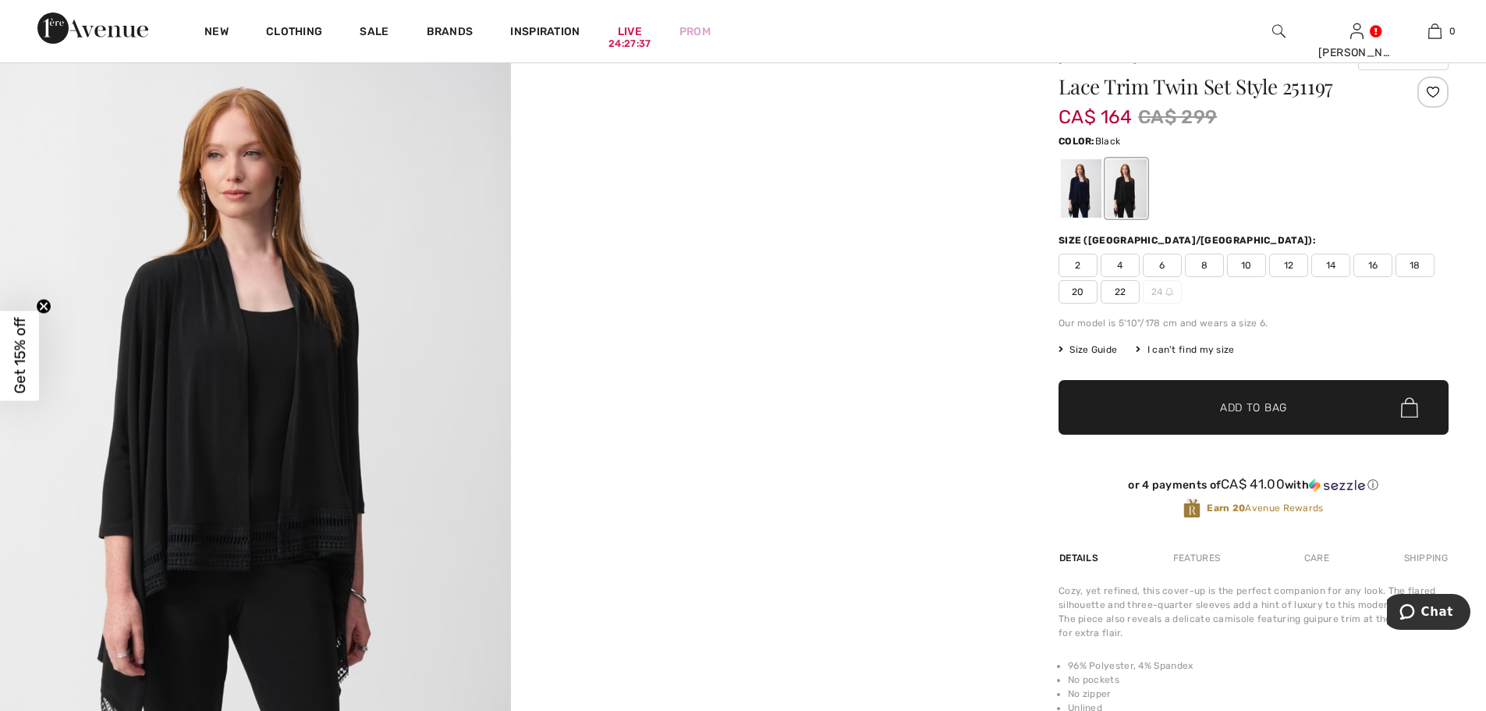
click at [1088, 295] on span "20" at bounding box center [1078, 291] width 39 height 23
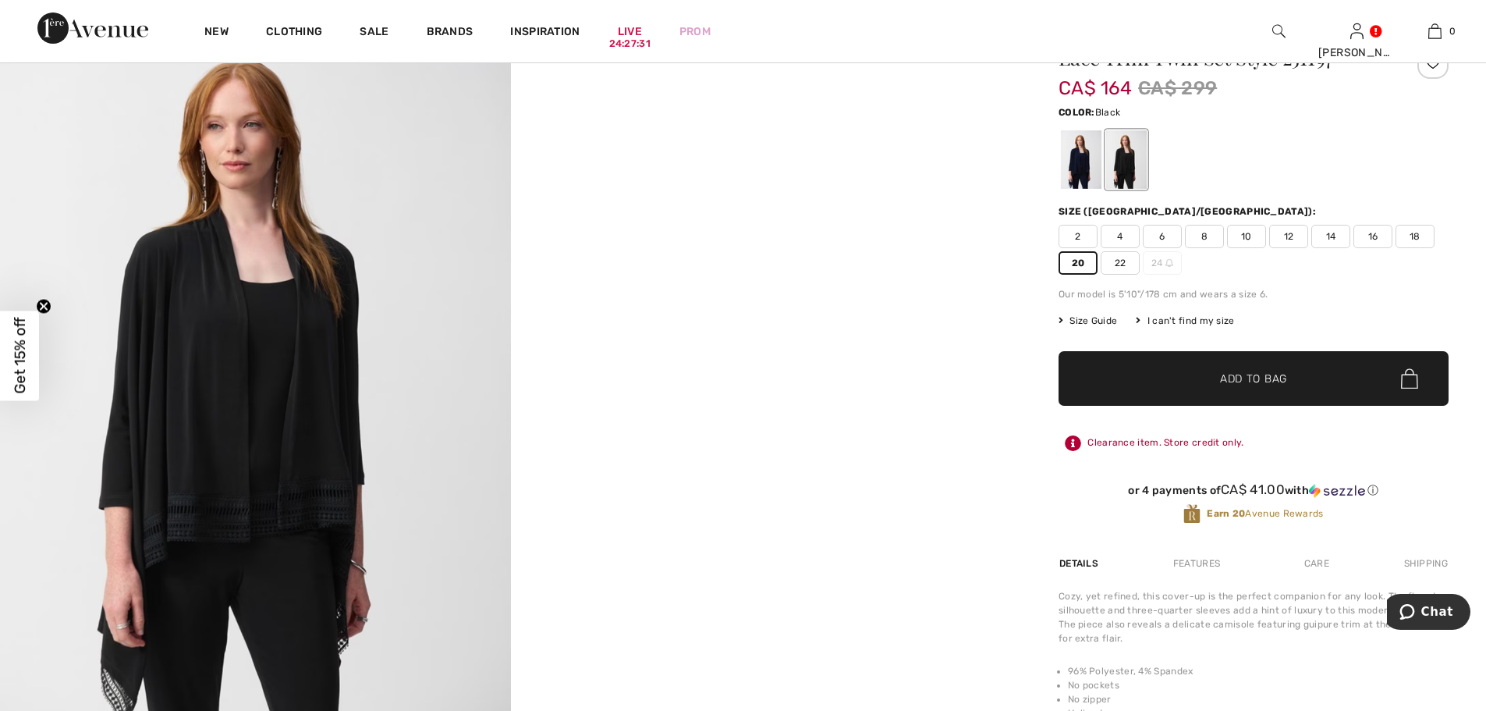
scroll to position [234, 0]
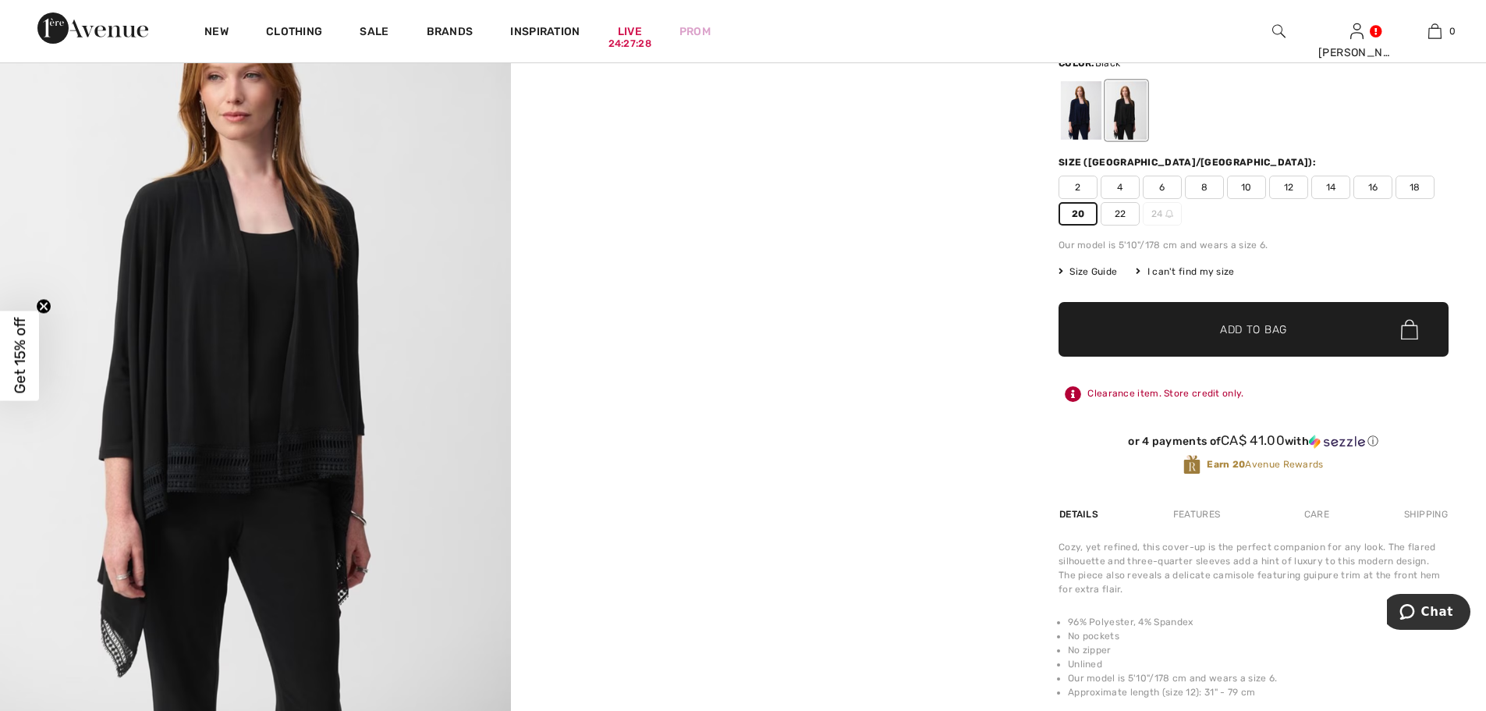
click at [1243, 327] on span "Add to Bag" at bounding box center [1253, 329] width 67 height 16
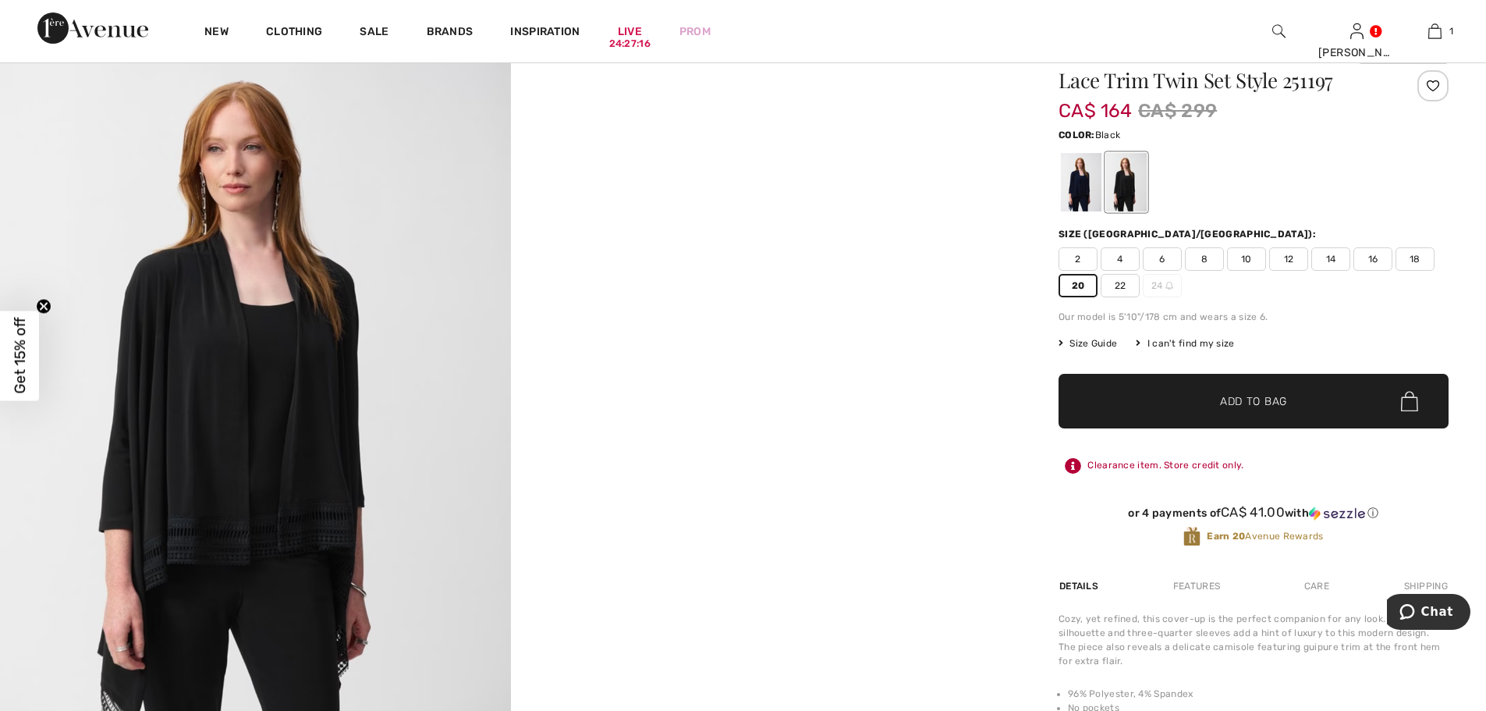
scroll to position [156, 0]
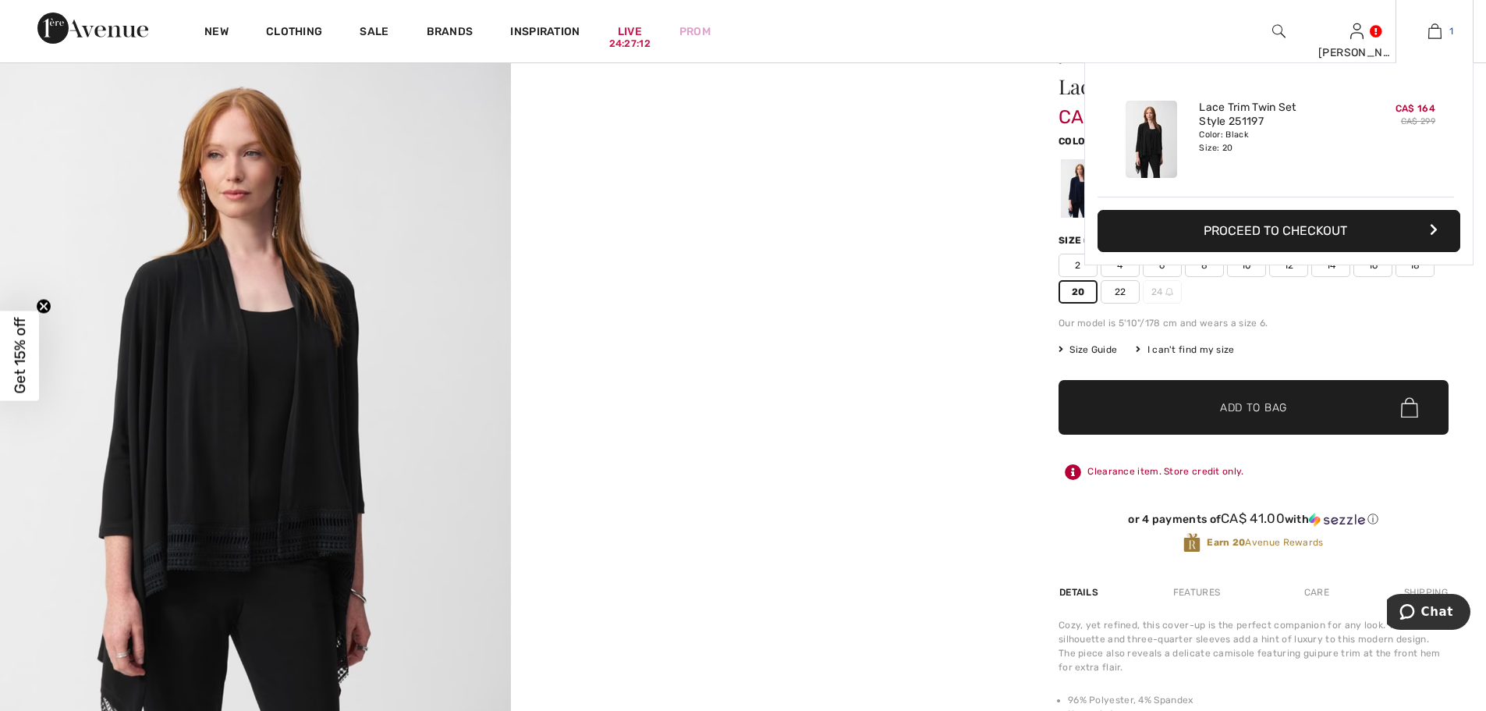
click at [1438, 30] on img at bounding box center [1435, 31] width 13 height 19
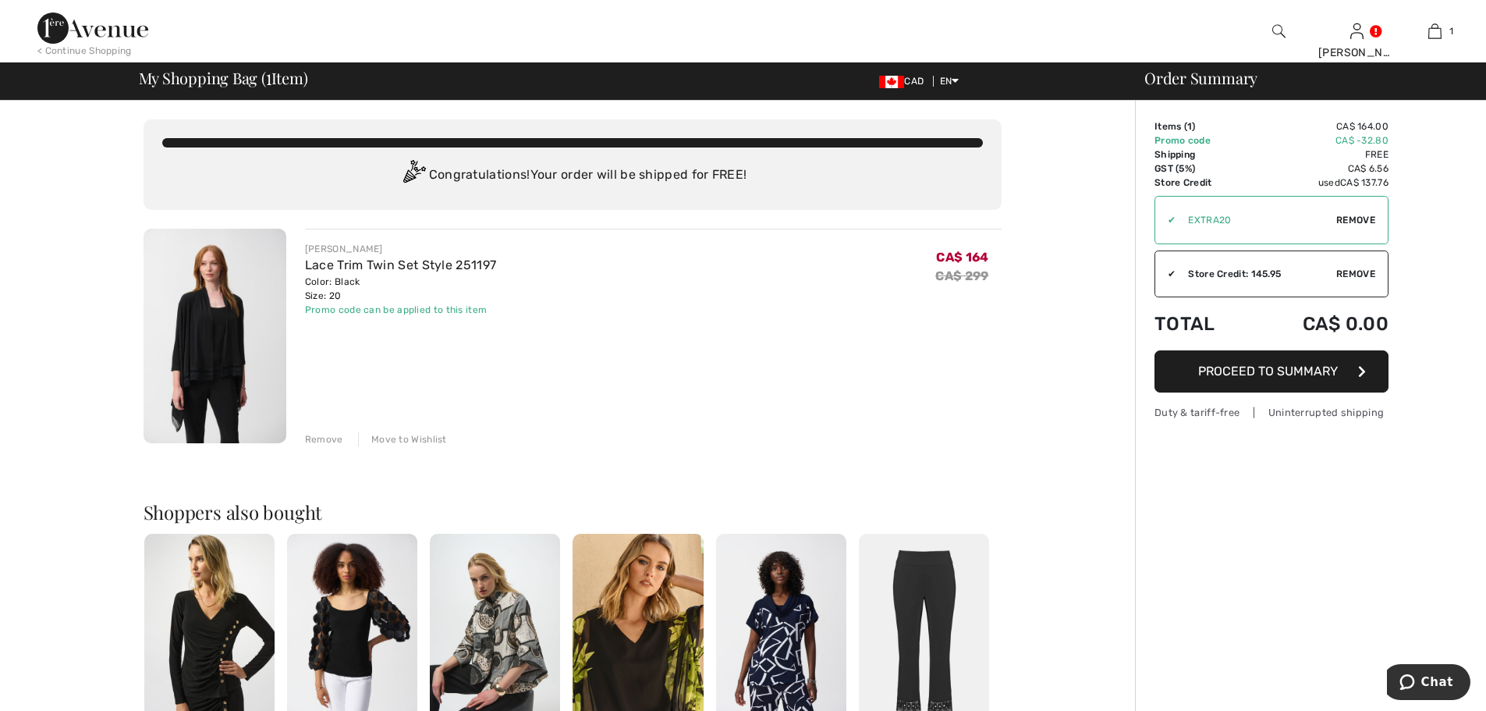
click at [1269, 371] on span "Proceed to Summary" at bounding box center [1268, 371] width 140 height 15
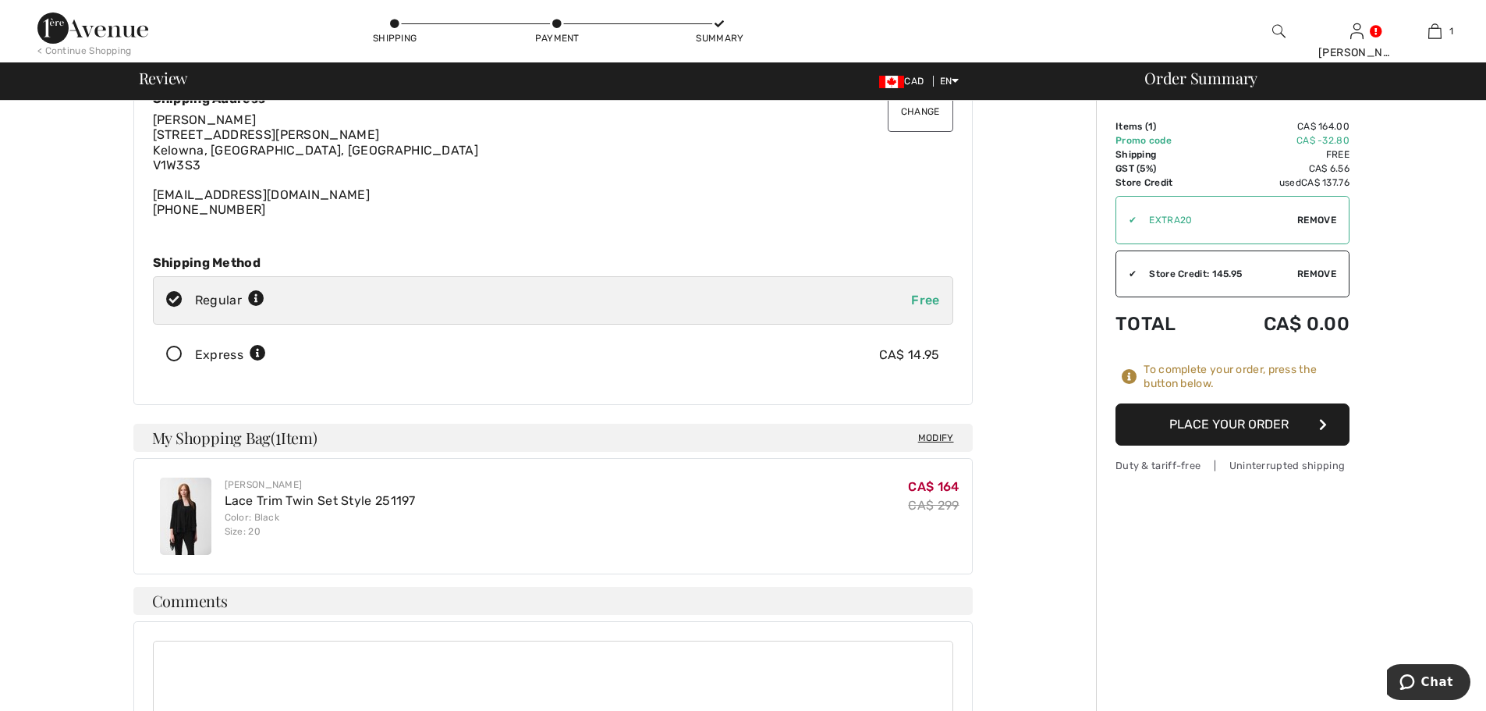
scroll to position [78, 0]
click at [1218, 426] on button "Place Your Order" at bounding box center [1233, 424] width 234 height 42
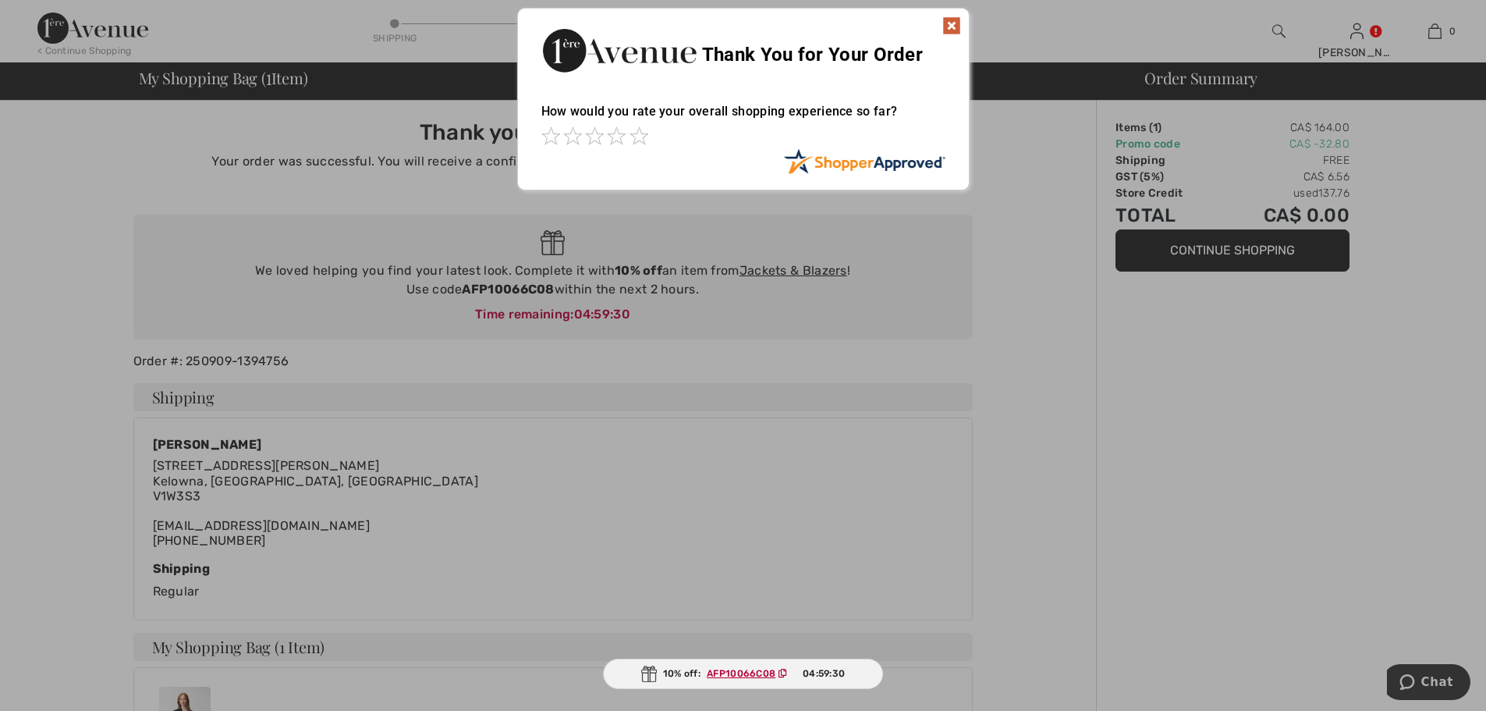
click at [949, 24] on img at bounding box center [951, 25] width 19 height 19
